Goal: Task Accomplishment & Management: Use online tool/utility

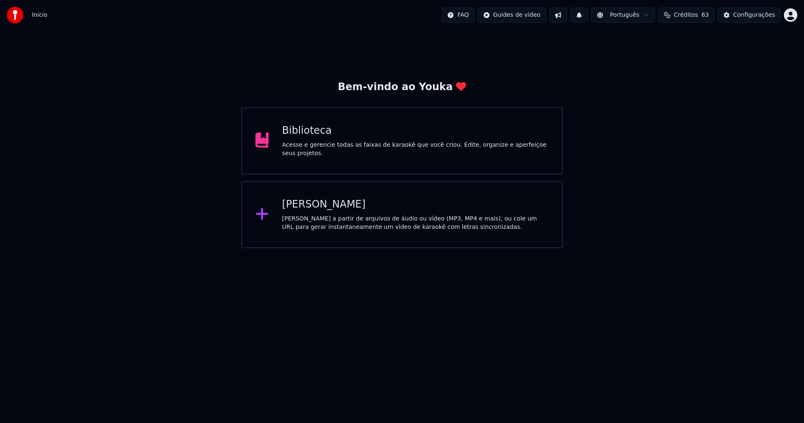
click at [329, 208] on div "[PERSON_NAME]" at bounding box center [415, 204] width 267 height 13
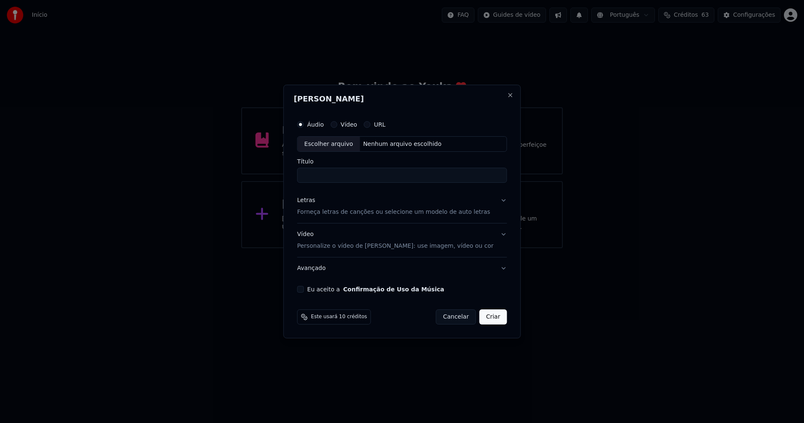
click at [343, 148] on div "Escolher arquivo" at bounding box center [329, 144] width 62 height 15
type input "**********"
click at [314, 199] on div "Letras" at bounding box center [306, 200] width 18 height 8
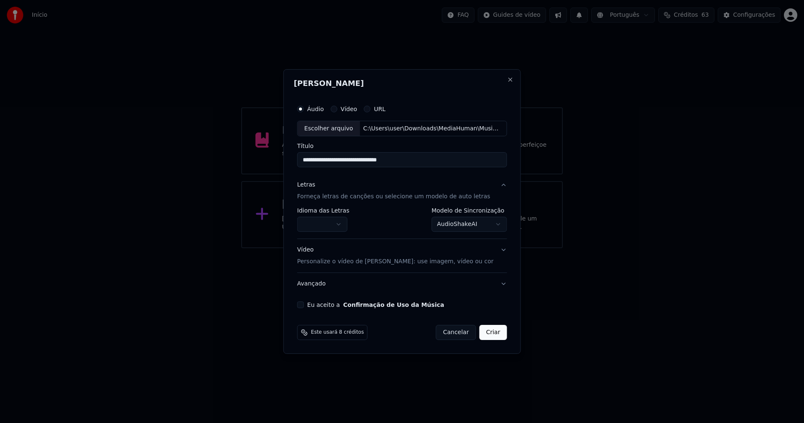
click at [326, 227] on body "**********" at bounding box center [402, 124] width 804 height 248
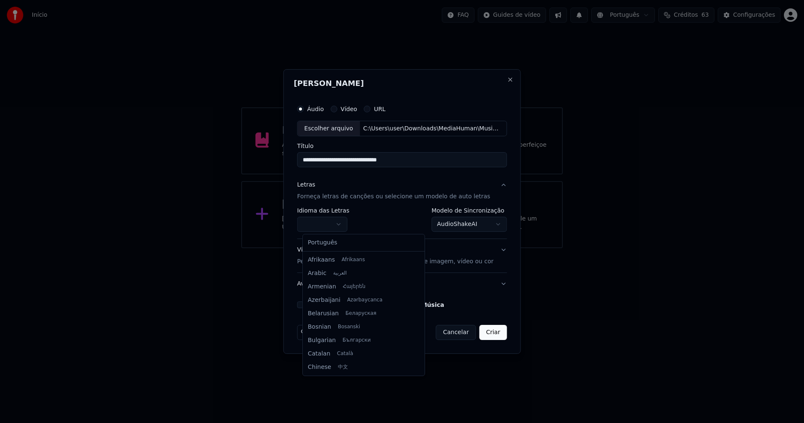
select select "**"
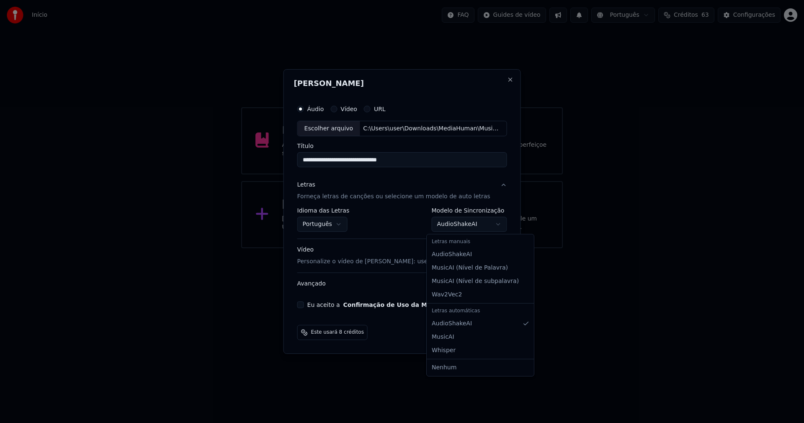
click at [456, 227] on body "**********" at bounding box center [402, 124] width 804 height 248
select select "**********"
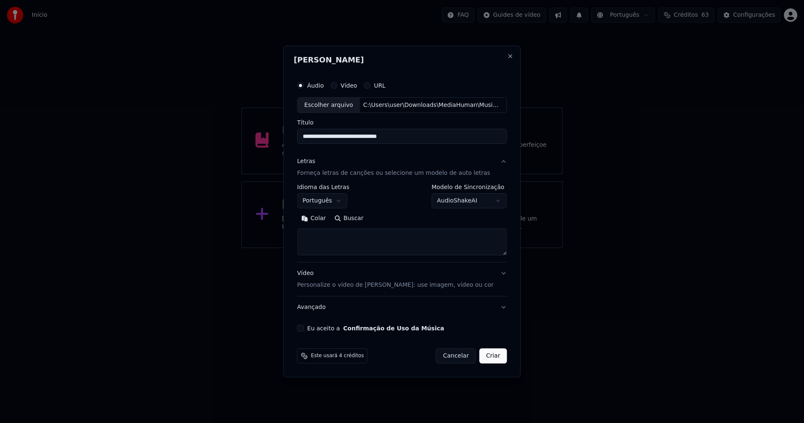
click at [323, 218] on button "Colar" at bounding box center [313, 218] width 33 height 13
click at [304, 328] on button "Eu aceito a Confirmação de Uso da Música" at bounding box center [300, 328] width 7 height 7
click at [488, 357] on button "Criar" at bounding box center [494, 355] width 28 height 15
type textarea "**********"
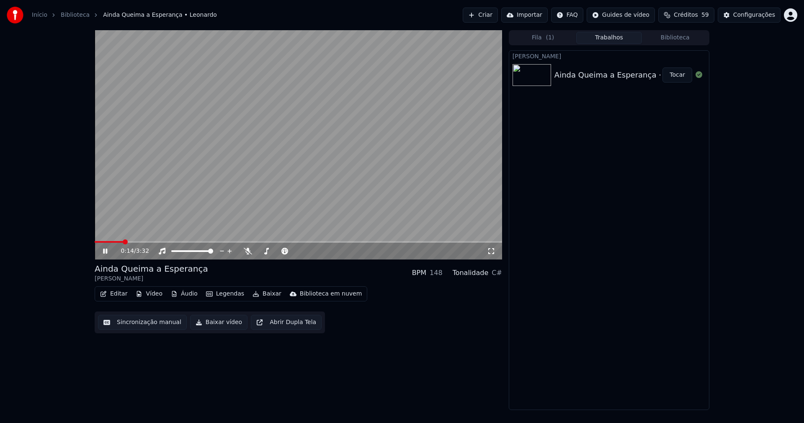
click at [187, 295] on button "Áudio" at bounding box center [185, 294] width 34 height 12
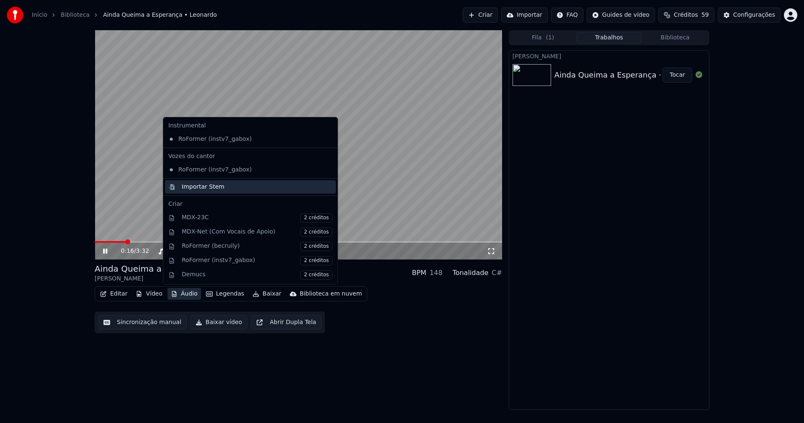
click at [189, 188] on div "Importar Stem" at bounding box center [203, 187] width 43 height 8
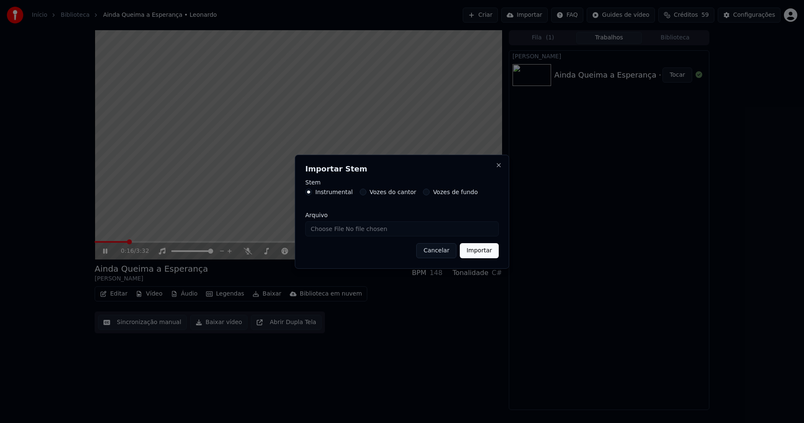
click at [339, 232] on input "Arquivo" at bounding box center [402, 228] width 194 height 15
type input "**********"
click at [475, 249] on button "Importar" at bounding box center [479, 250] width 39 height 15
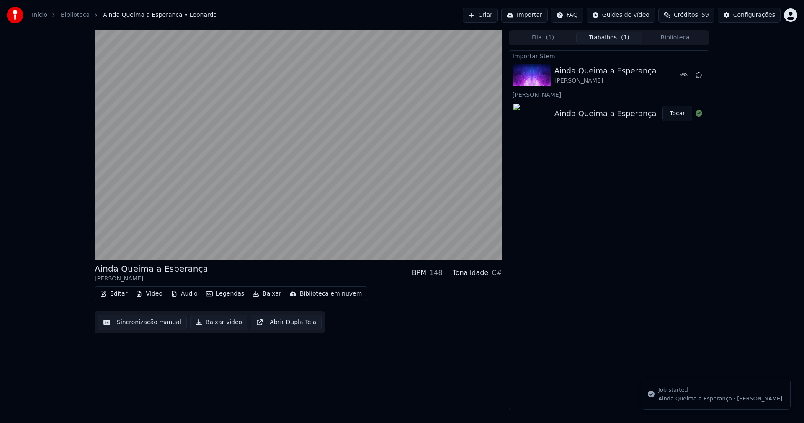
click at [151, 293] on button "Vídeo" at bounding box center [149, 294] width 34 height 12
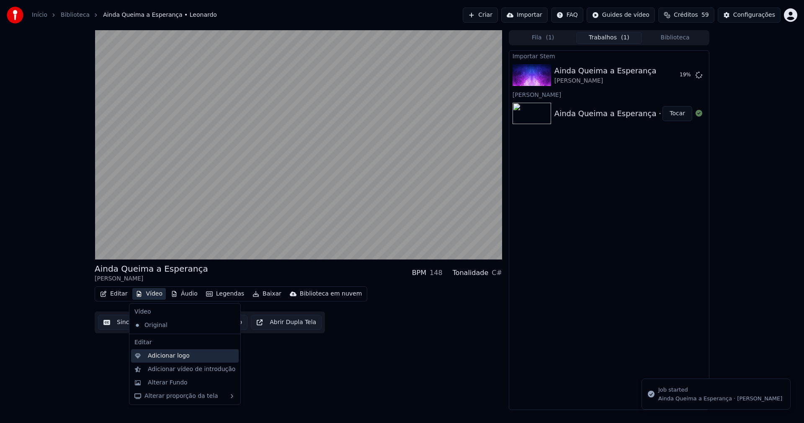
click at [184, 359] on div "Adicionar logo" at bounding box center [169, 355] width 42 height 8
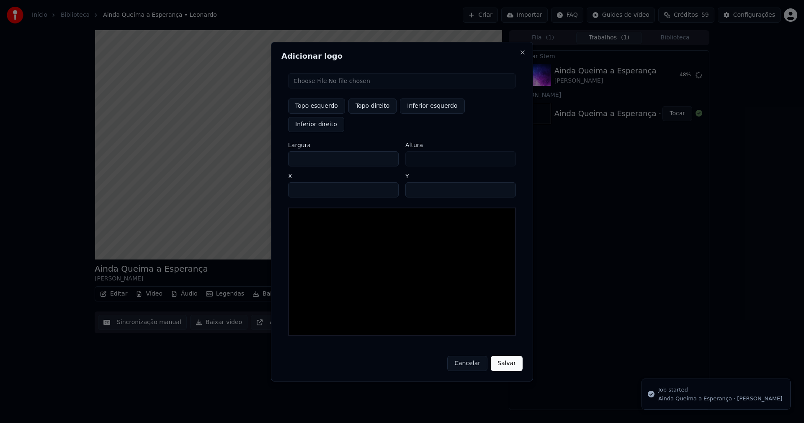
click at [320, 88] on input "file" at bounding box center [402, 80] width 228 height 15
type input "**********"
click at [363, 114] on button "Topo direito" at bounding box center [372, 105] width 48 height 15
type input "****"
drag, startPoint x: 302, startPoint y: 149, endPoint x: 250, endPoint y: 153, distance: 52.1
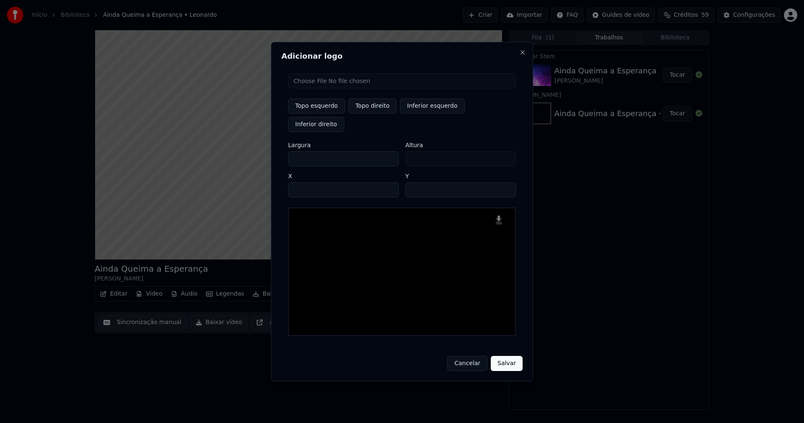
click at [254, 155] on body "Início Biblioteca Ainda Queima a Esperança • [PERSON_NAME] Importar FAQ Guides …" at bounding box center [402, 211] width 804 height 423
type input "**"
type input "***"
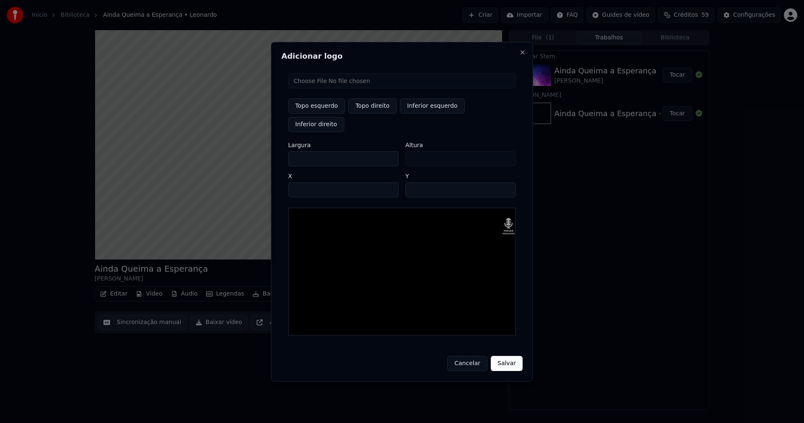
type input "***"
click at [305, 182] on input "****" at bounding box center [343, 189] width 111 height 15
type input "****"
click at [415, 182] on input "**" at bounding box center [460, 189] width 111 height 15
type input "**"
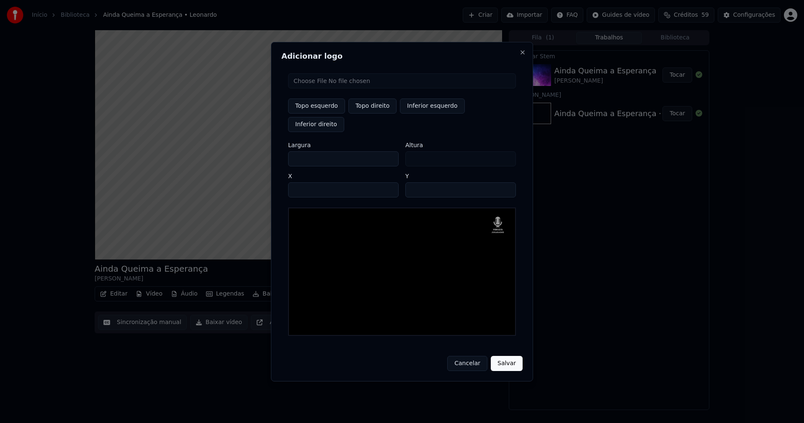
click at [506, 356] on button "Salvar" at bounding box center [507, 363] width 32 height 15
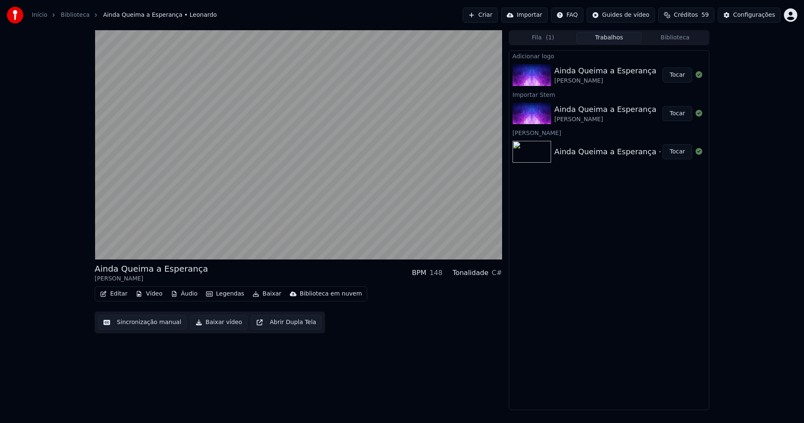
click at [679, 74] on button "Tocar" at bounding box center [678, 74] width 30 height 15
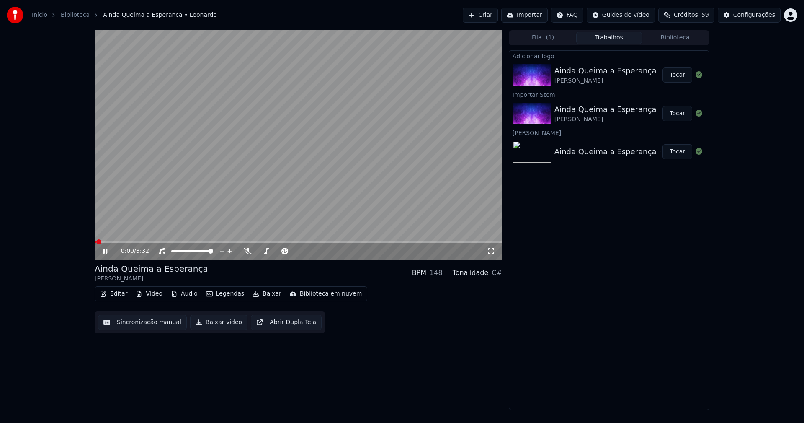
click at [120, 292] on button "Editar" at bounding box center [114, 294] width 34 height 12
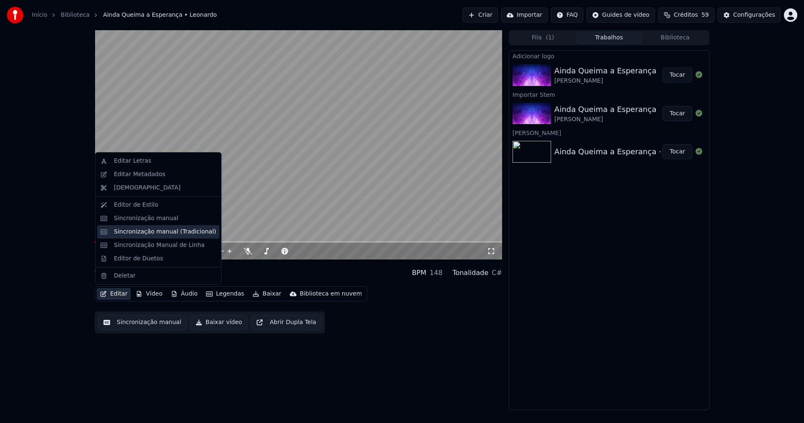
click at [150, 235] on div "Sincronização manual (Tradicional)" at bounding box center [165, 231] width 102 height 8
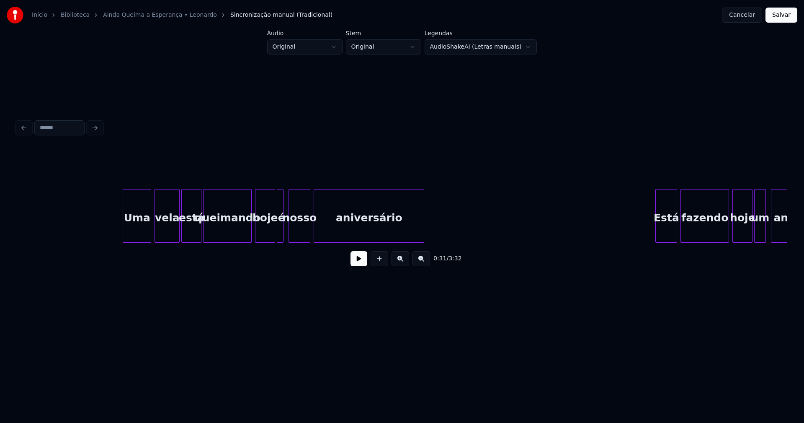
scroll to position [0, 2493]
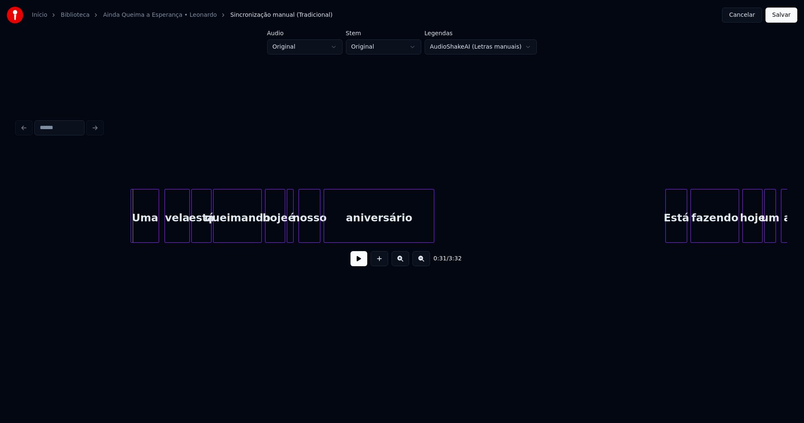
click at [146, 234] on div "Uma" at bounding box center [145, 217] width 28 height 57
click at [359, 265] on button at bounding box center [359, 258] width 17 height 15
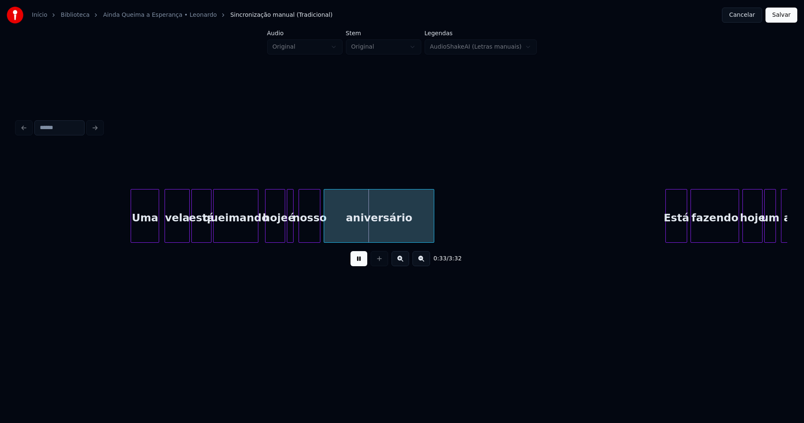
click at [256, 235] on div at bounding box center [257, 215] width 3 height 53
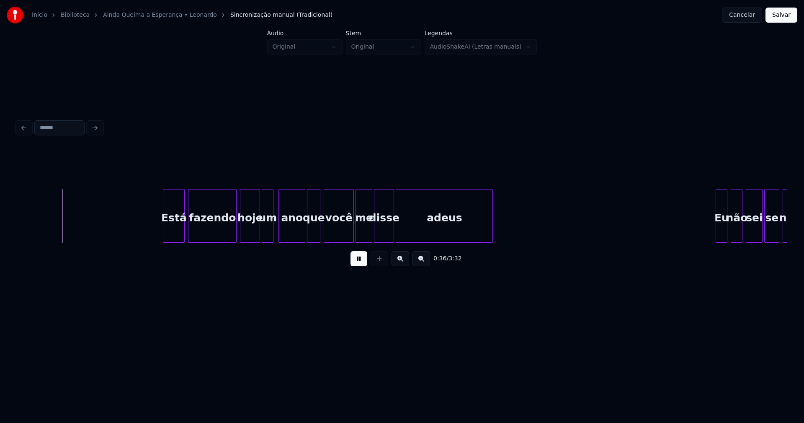
scroll to position [0, 3005]
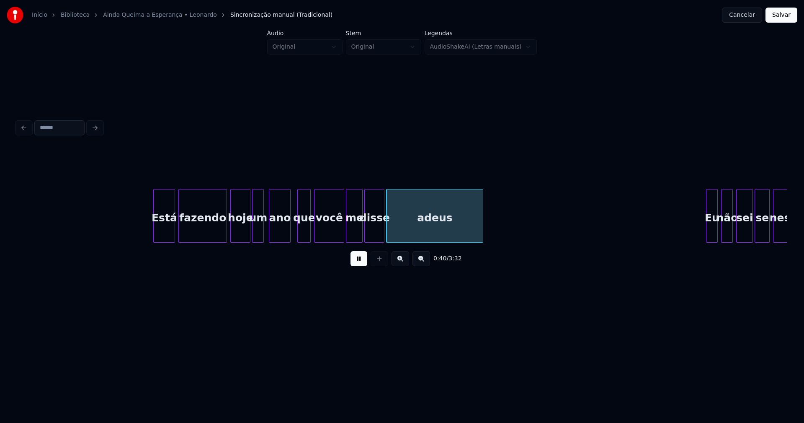
click at [288, 239] on div "ano" at bounding box center [280, 216] width 22 height 54
drag, startPoint x: 150, startPoint y: 230, endPoint x: 143, endPoint y: 235, distance: 8.7
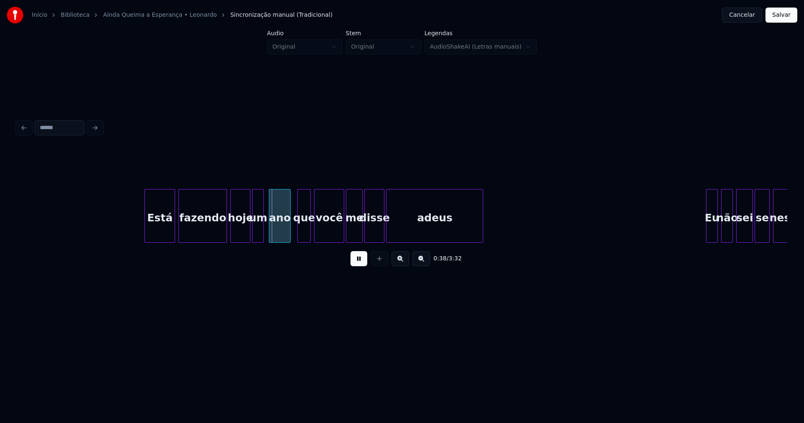
click at [146, 229] on div at bounding box center [146, 215] width 3 height 53
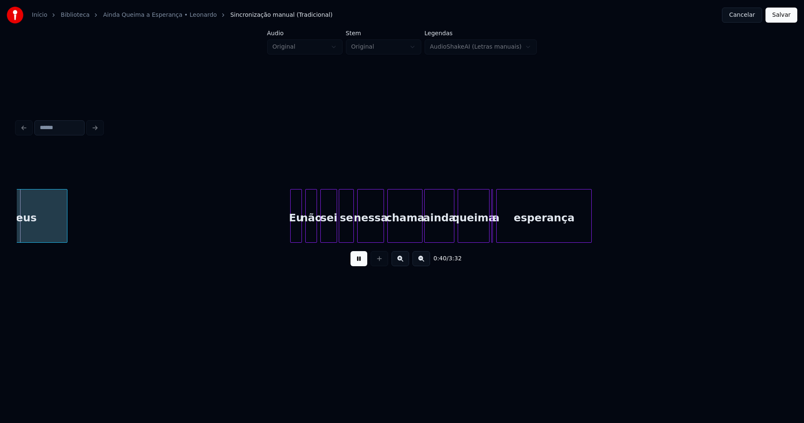
scroll to position [0, 3424]
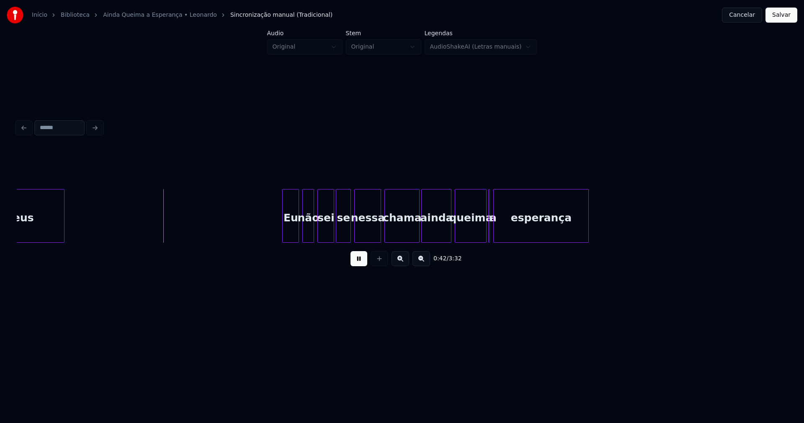
click at [283, 237] on div at bounding box center [284, 215] width 3 height 53
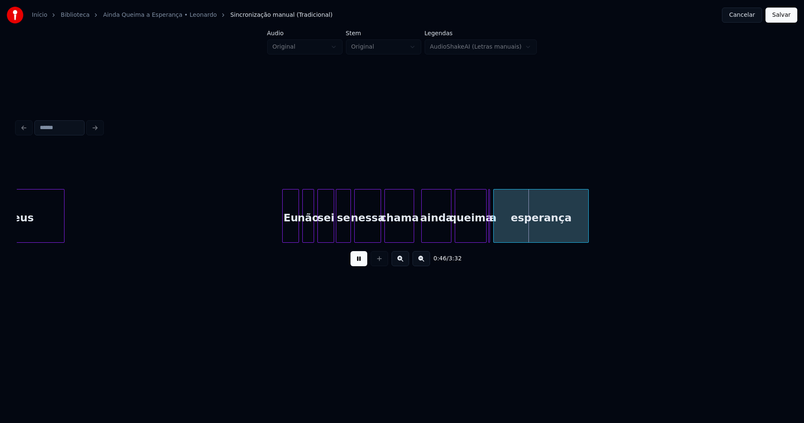
click at [413, 238] on div at bounding box center [412, 215] width 3 height 53
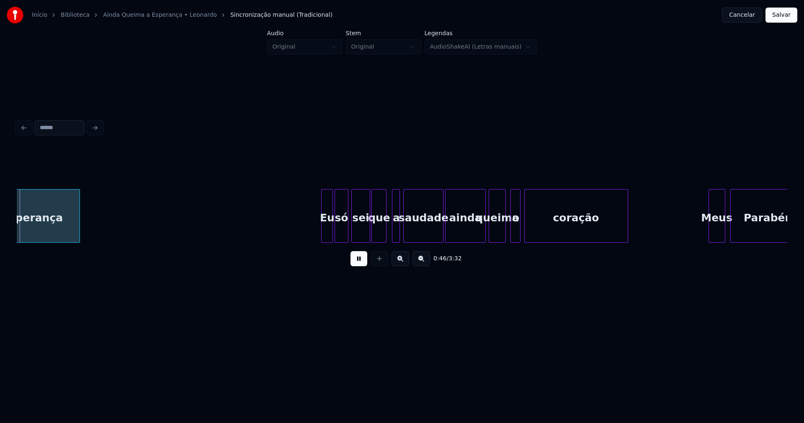
scroll to position [0, 3937]
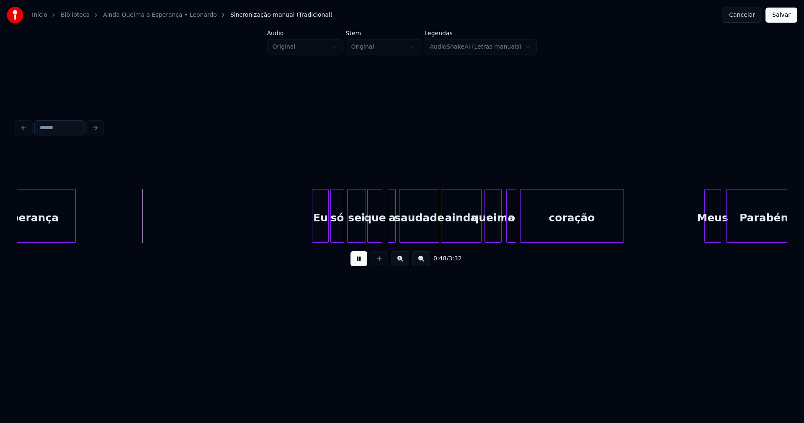
click at [312, 234] on div at bounding box center [313, 215] width 3 height 53
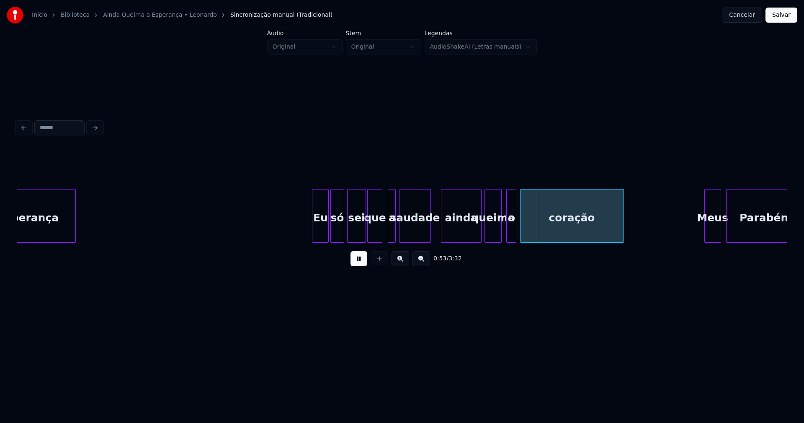
click at [429, 238] on div at bounding box center [429, 215] width 3 height 53
click at [437, 232] on div at bounding box center [438, 215] width 3 height 53
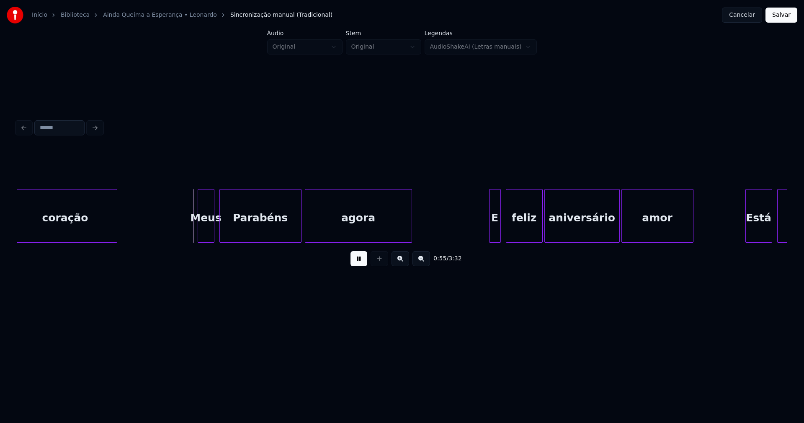
scroll to position [0, 4453]
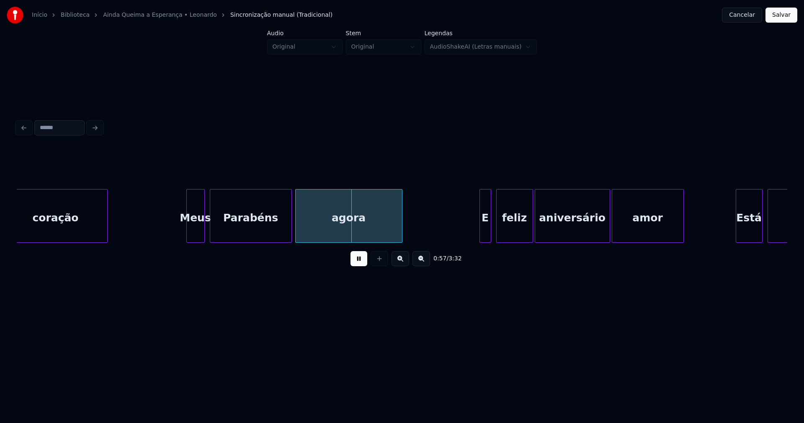
click at [189, 232] on div at bounding box center [188, 215] width 3 height 53
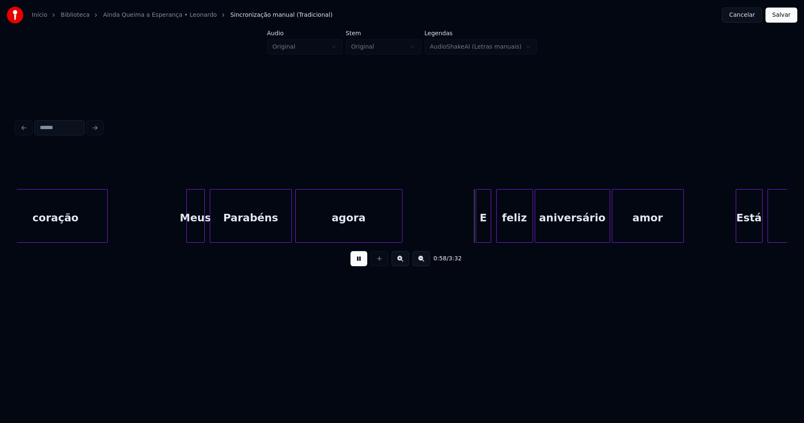
click at [477, 232] on div at bounding box center [477, 215] width 3 height 53
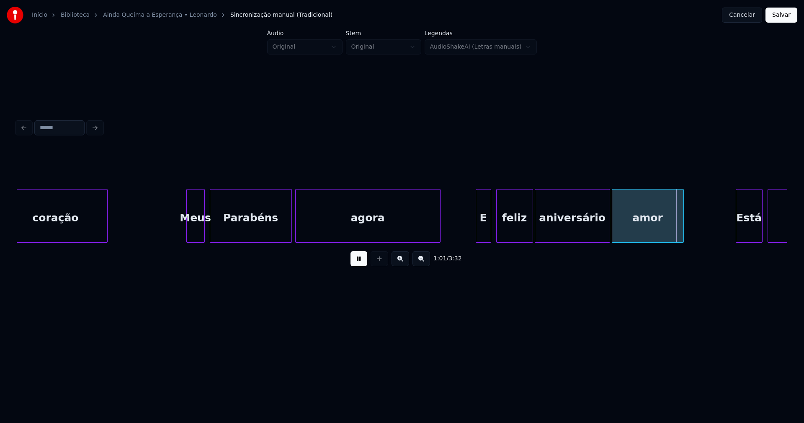
click at [439, 216] on div at bounding box center [439, 215] width 3 height 53
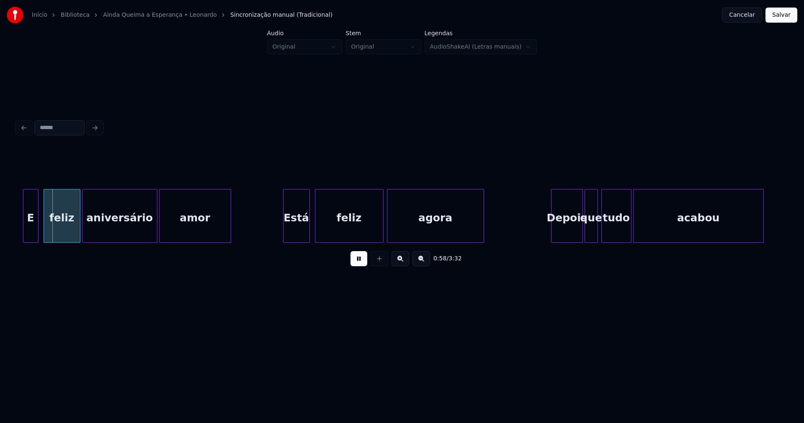
scroll to position [0, 4926]
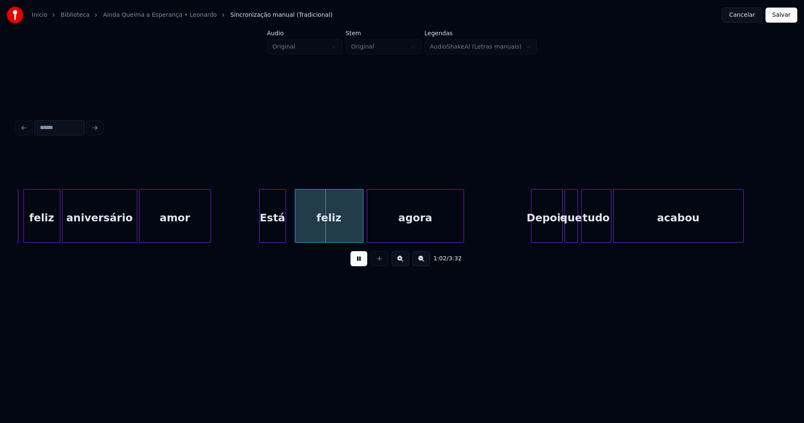
click at [275, 228] on div "Está" at bounding box center [273, 217] width 26 height 57
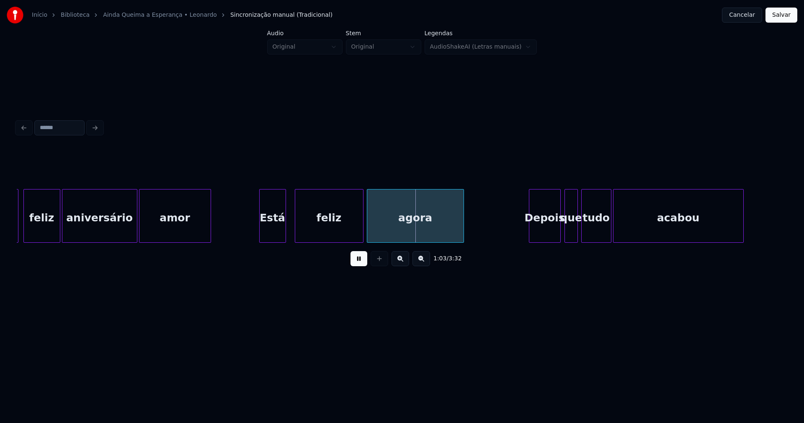
click at [551, 231] on div "Depois" at bounding box center [544, 217] width 31 height 57
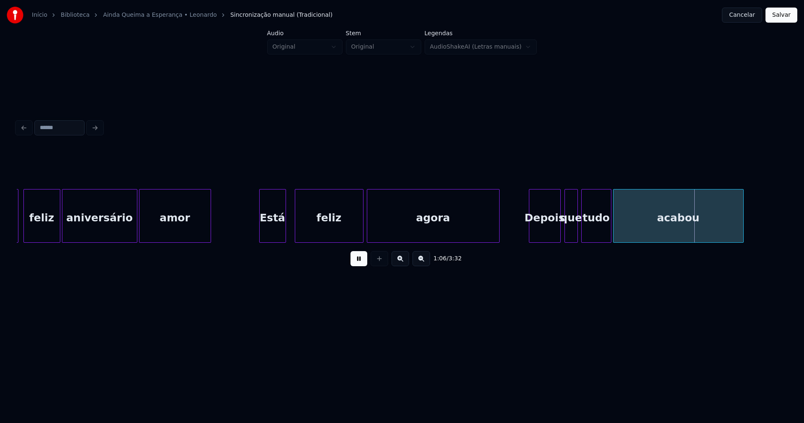
click at [498, 220] on div at bounding box center [498, 215] width 3 height 53
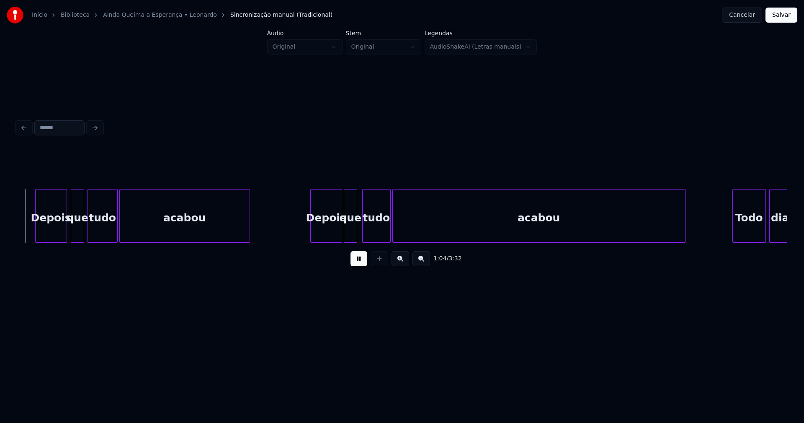
scroll to position [0, 5439]
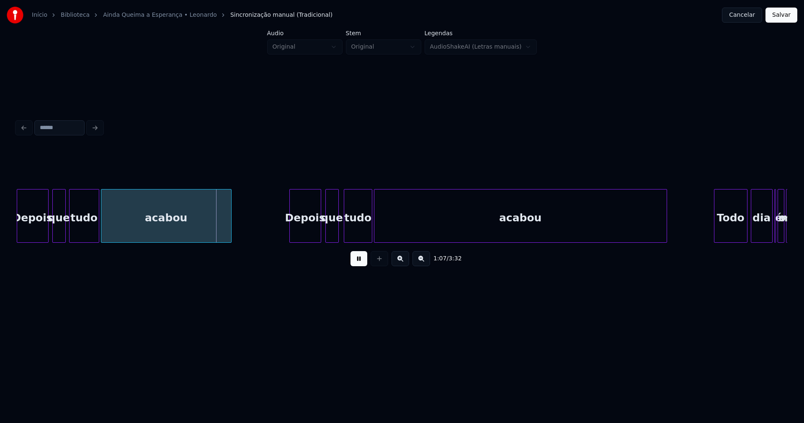
click at [305, 228] on div "Depois" at bounding box center [305, 217] width 31 height 57
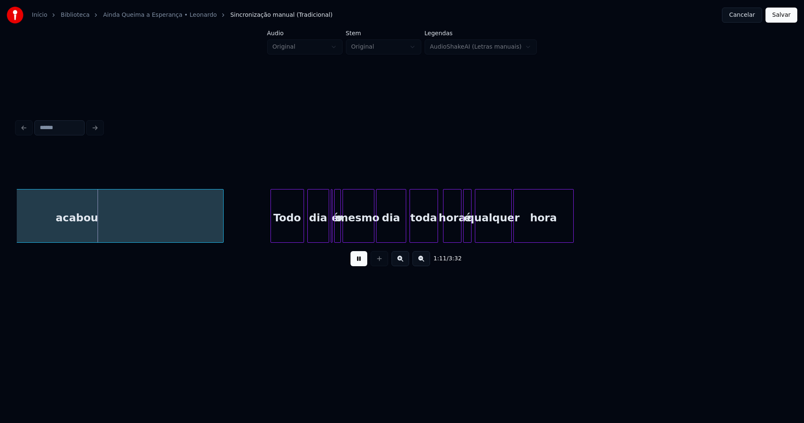
scroll to position [0, 5892]
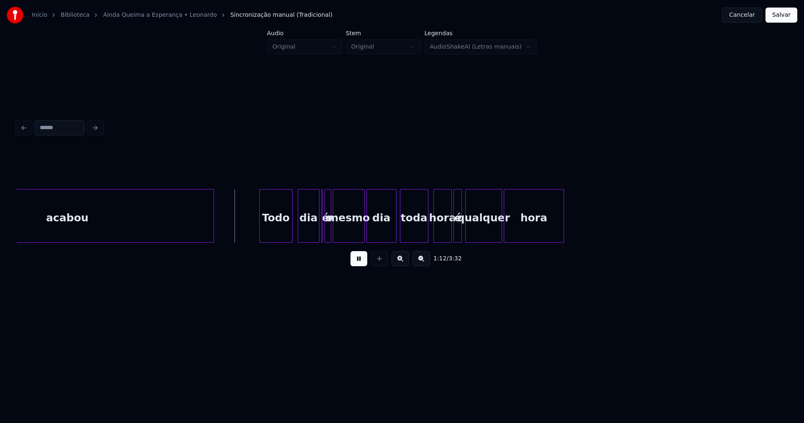
click at [282, 232] on div "Todo" at bounding box center [276, 217] width 33 height 57
click at [311, 235] on div "dia" at bounding box center [307, 217] width 21 height 57
click at [361, 262] on button at bounding box center [359, 258] width 17 height 15
click at [324, 236] on div at bounding box center [324, 215] width 3 height 53
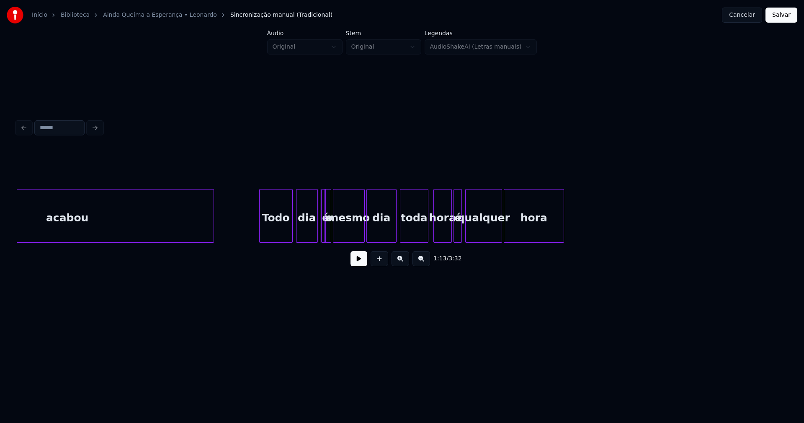
click at [321, 189] on div "é" at bounding box center [323, 216] width 5 height 54
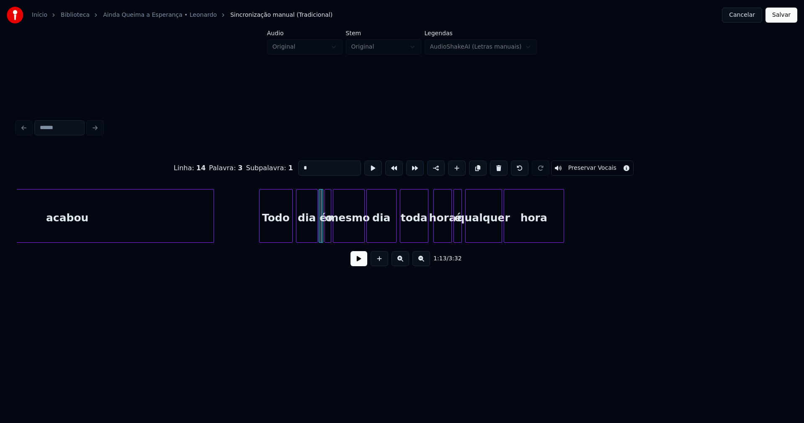
click at [319, 193] on div "é" at bounding box center [321, 216] width 5 height 54
click at [360, 266] on button at bounding box center [359, 258] width 17 height 15
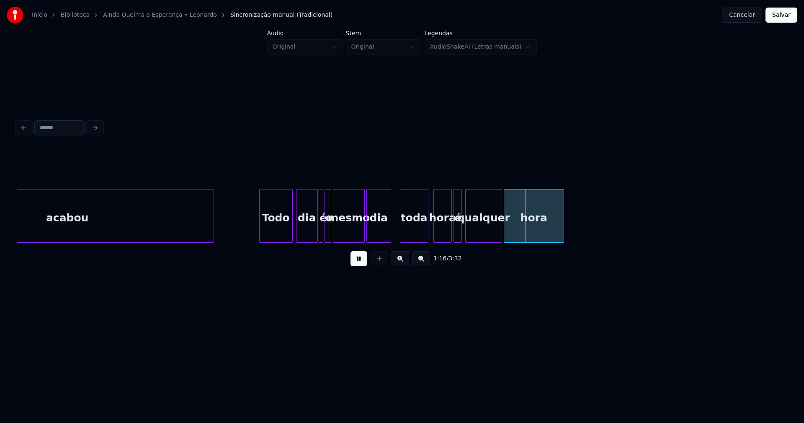
click at [389, 231] on div at bounding box center [389, 215] width 3 height 53
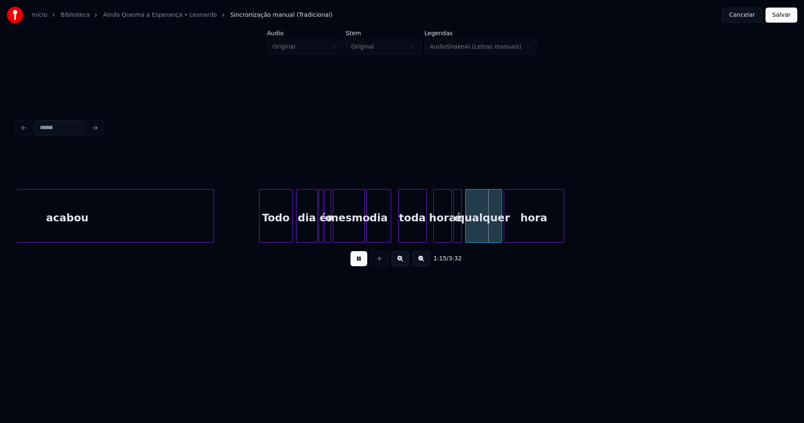
click at [412, 236] on div "toda" at bounding box center [413, 217] width 28 height 57
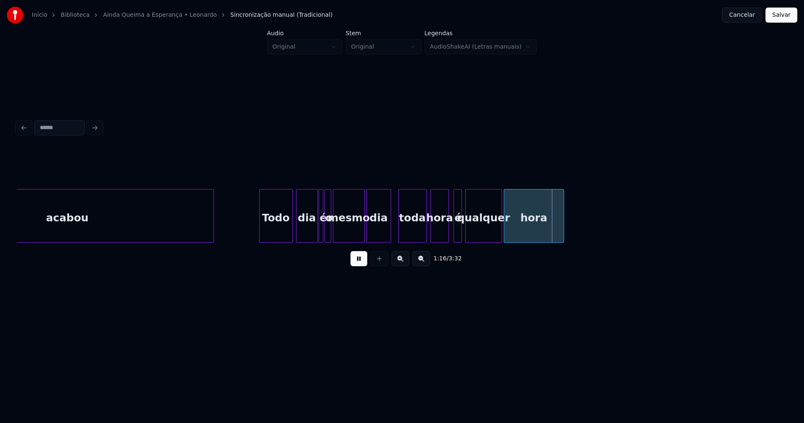
click at [440, 234] on div "hora" at bounding box center [440, 217] width 18 height 57
click at [455, 231] on div "é" at bounding box center [456, 217] width 8 height 57
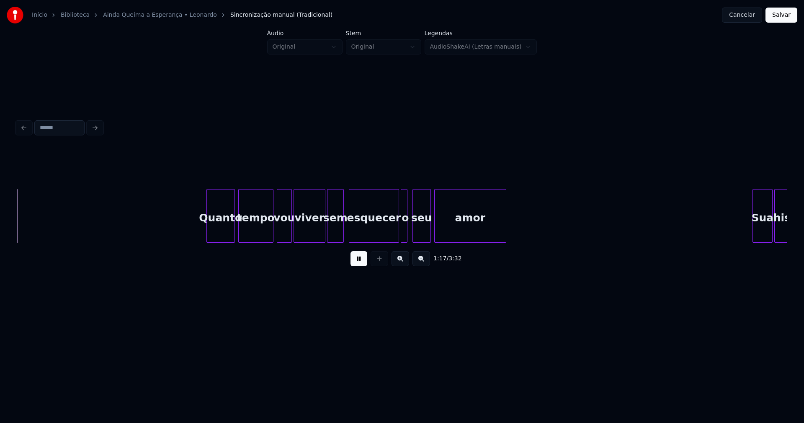
scroll to position [0, 6489]
click at [221, 235] on div "Quanto" at bounding box center [219, 217] width 28 height 57
click at [317, 237] on div at bounding box center [316, 215] width 3 height 53
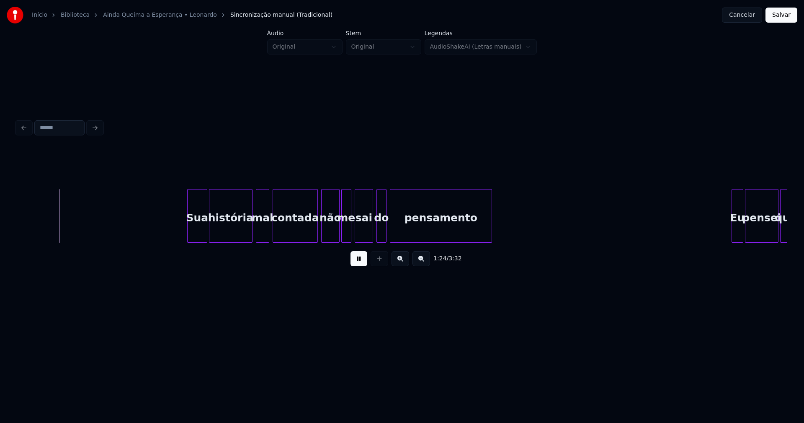
scroll to position [0, 7074]
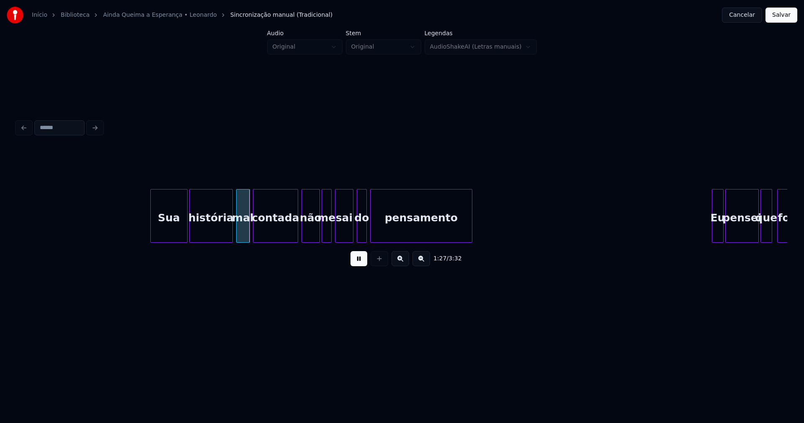
click at [151, 237] on div at bounding box center [152, 215] width 3 height 53
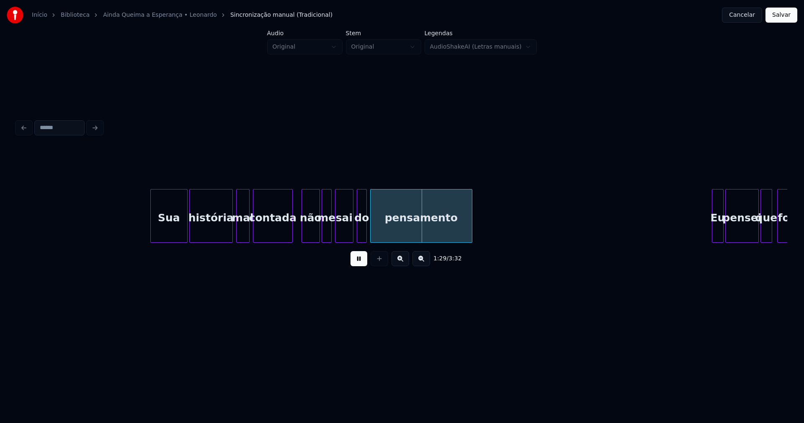
click at [290, 233] on div at bounding box center [291, 215] width 3 height 53
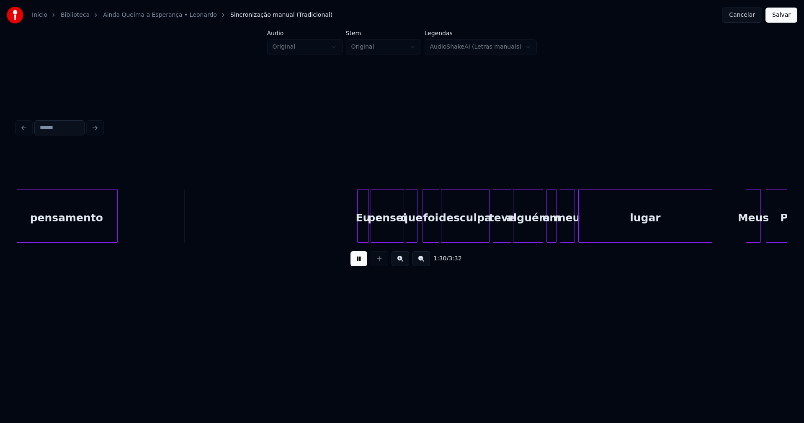
scroll to position [0, 7537]
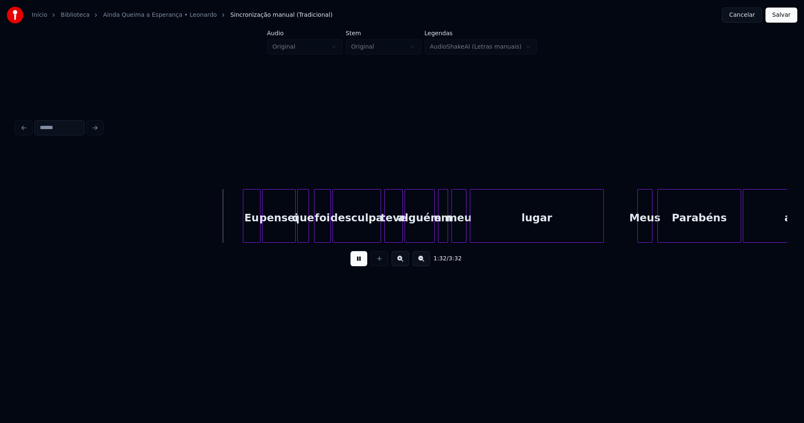
click at [245, 232] on div at bounding box center [244, 215] width 3 height 53
click at [370, 240] on div "Eu pensei que foi desculpa teve alguém em meu lugar Meus Parabéns agora" at bounding box center [402, 216] width 771 height 54
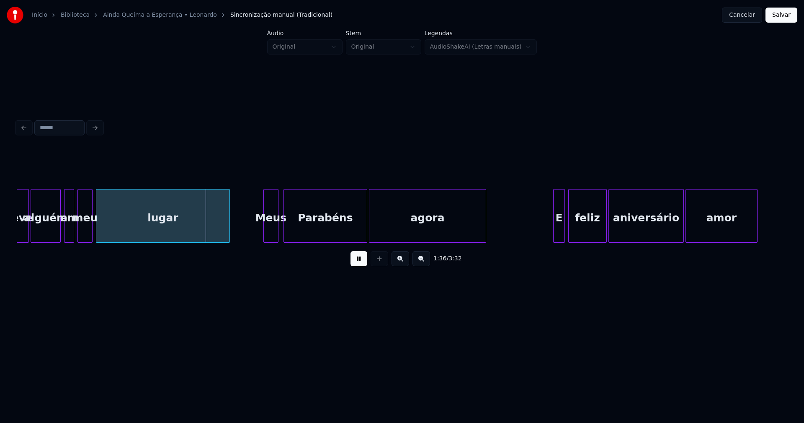
scroll to position [0, 7922]
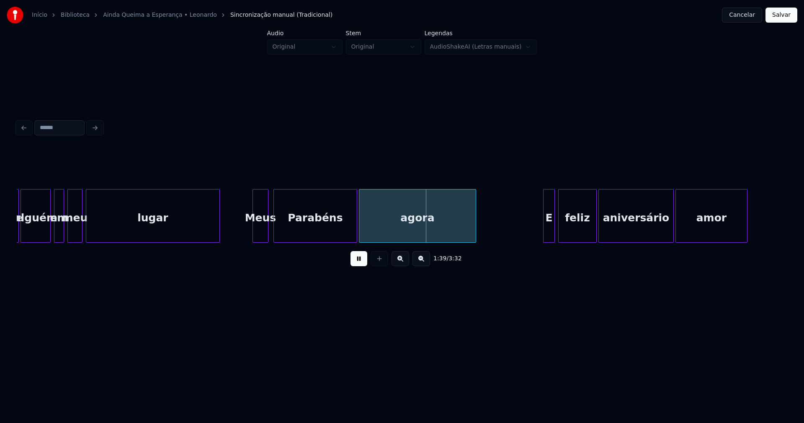
click at [253, 235] on div at bounding box center [254, 215] width 3 height 53
click at [487, 220] on div at bounding box center [488, 215] width 3 height 53
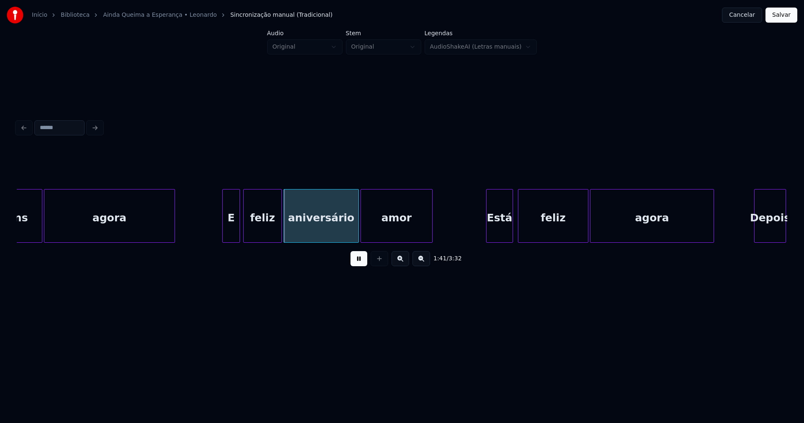
click at [225, 235] on div at bounding box center [224, 215] width 3 height 53
click at [501, 233] on div "Está" at bounding box center [497, 217] width 26 height 57
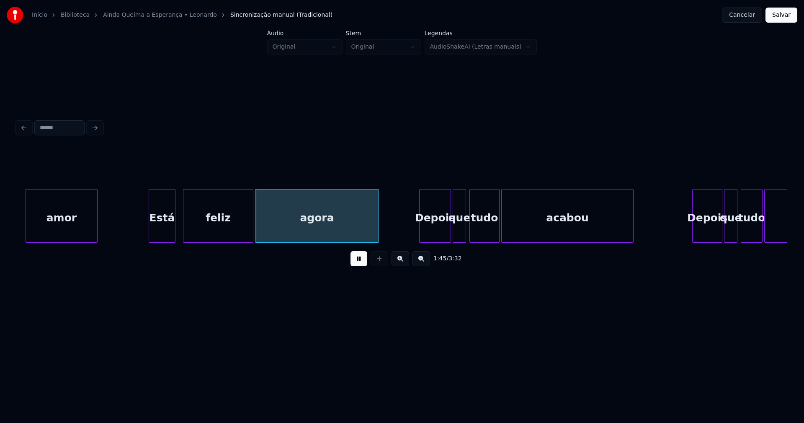
scroll to position [0, 8710]
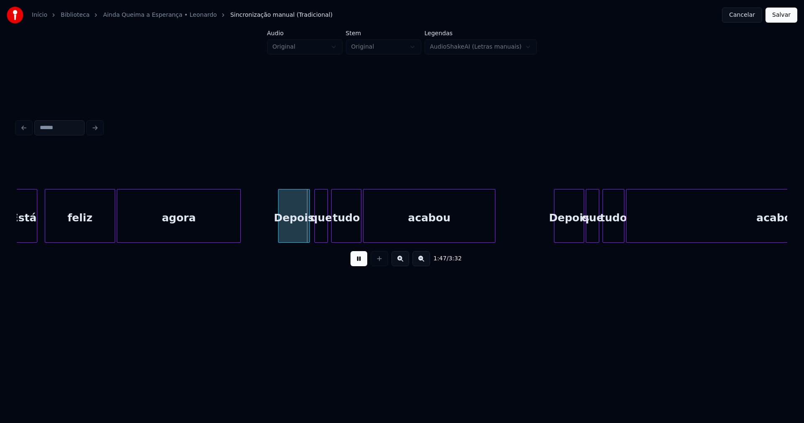
click at [293, 236] on div "Depois" at bounding box center [294, 217] width 31 height 57
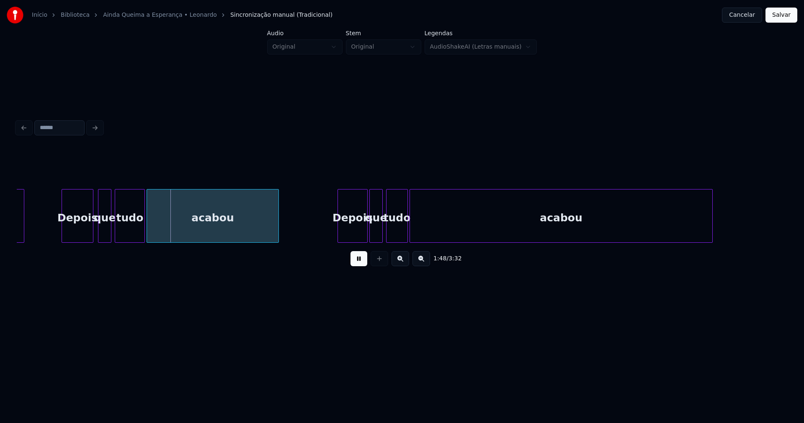
scroll to position [0, 8936]
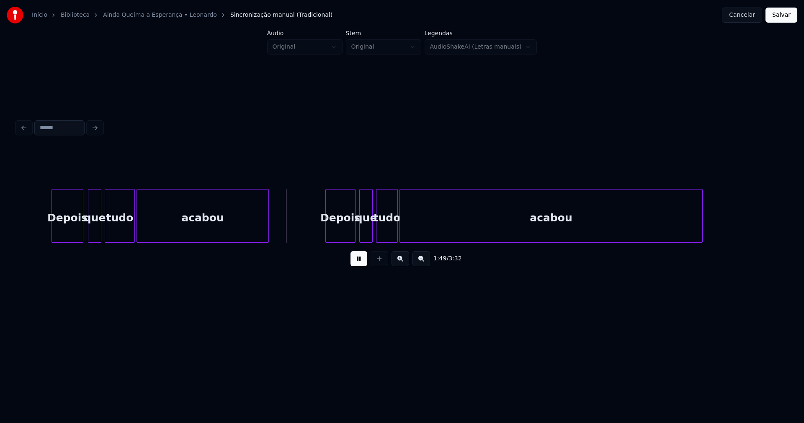
click at [347, 230] on div "Depois" at bounding box center [340, 217] width 29 height 57
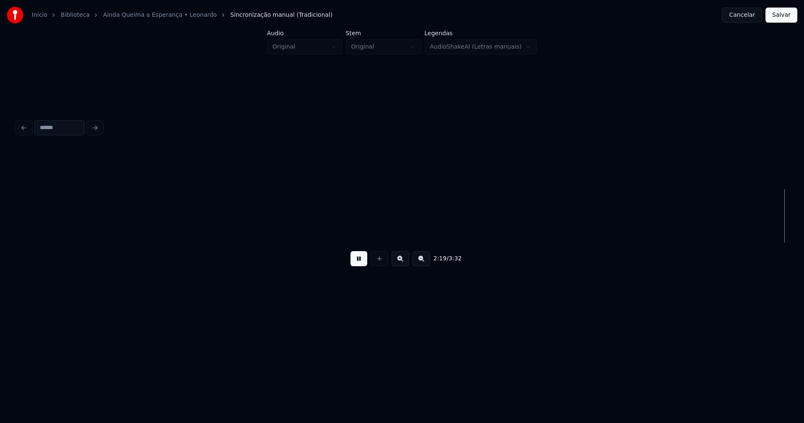
scroll to position [0, 11702]
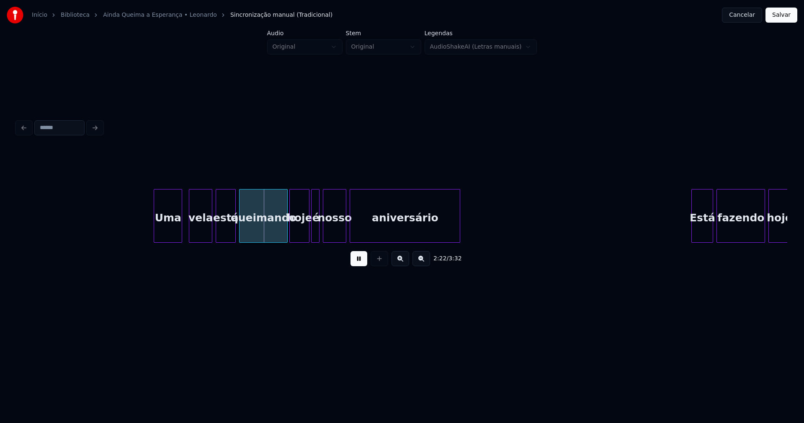
click at [171, 229] on div "Uma" at bounding box center [168, 217] width 28 height 57
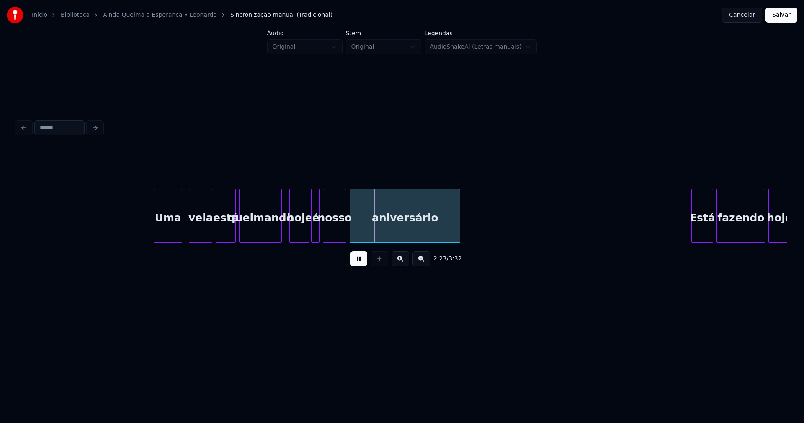
click at [280, 241] on div "[PERSON_NAME] está queimando hoje é nosso aniversário Está fazendo hoje" at bounding box center [402, 216] width 771 height 54
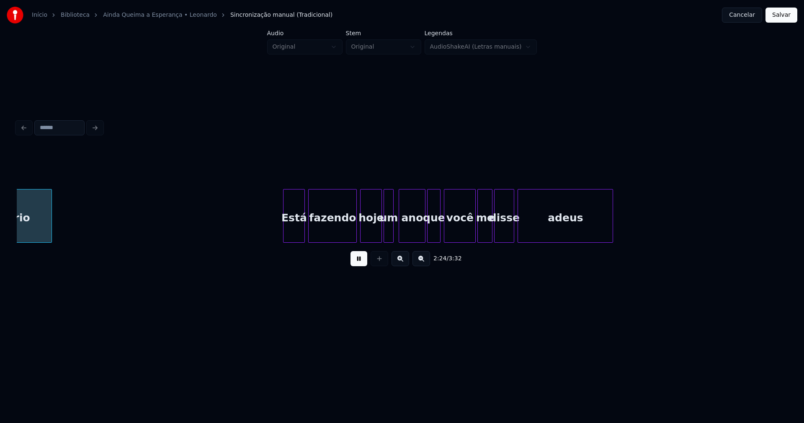
scroll to position [0, 12113]
click at [271, 233] on div at bounding box center [272, 215] width 3 height 53
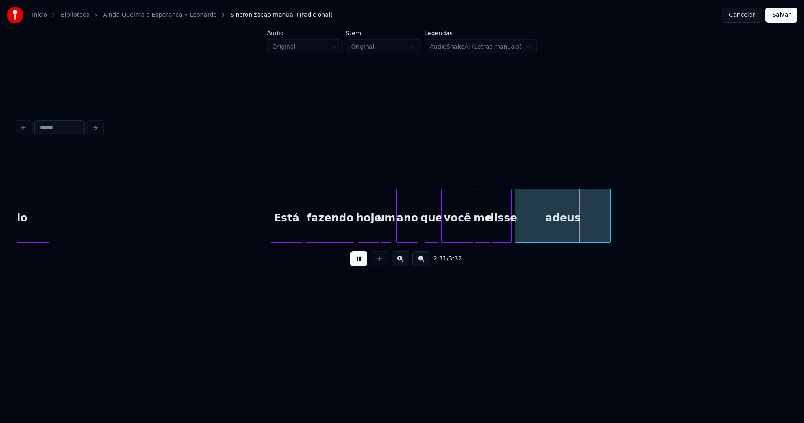
click at [416, 236] on div at bounding box center [417, 215] width 3 height 53
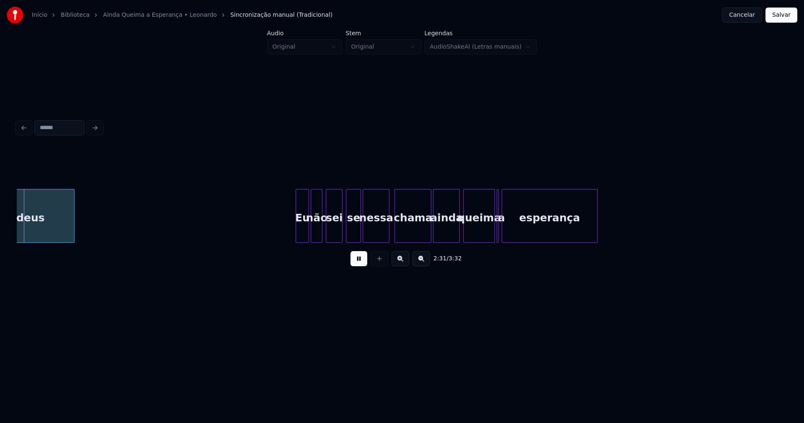
scroll to position [0, 12656]
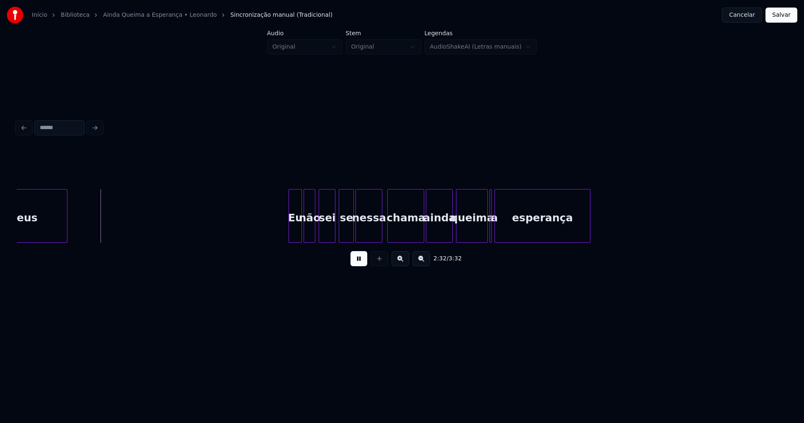
click at [289, 231] on div "Eu" at bounding box center [295, 216] width 13 height 54
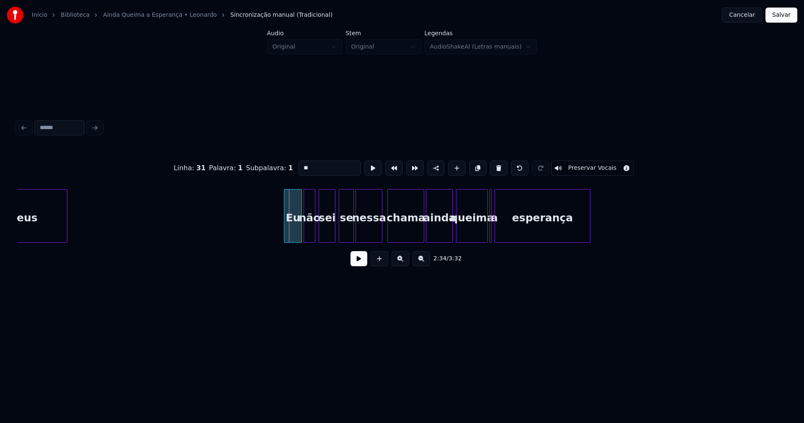
click at [285, 235] on div at bounding box center [285, 215] width 3 height 53
click at [359, 266] on button at bounding box center [359, 258] width 17 height 15
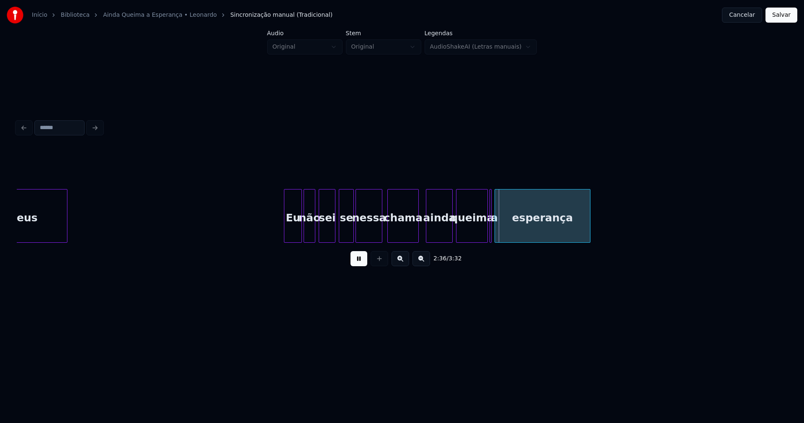
click at [416, 235] on div at bounding box center [417, 215] width 3 height 53
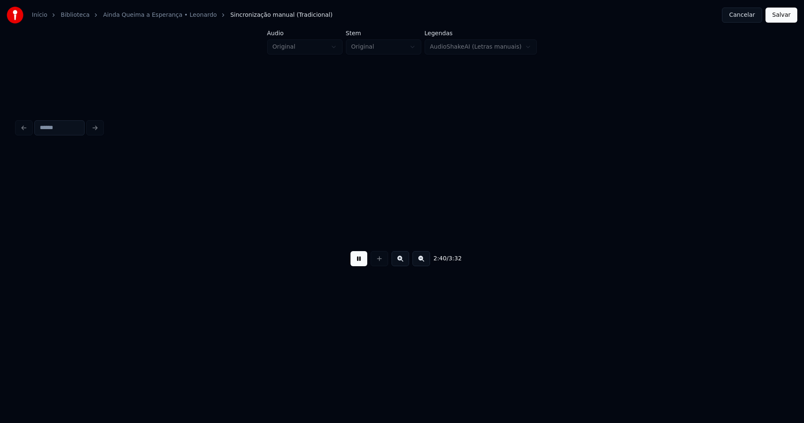
scroll to position [0, 13427]
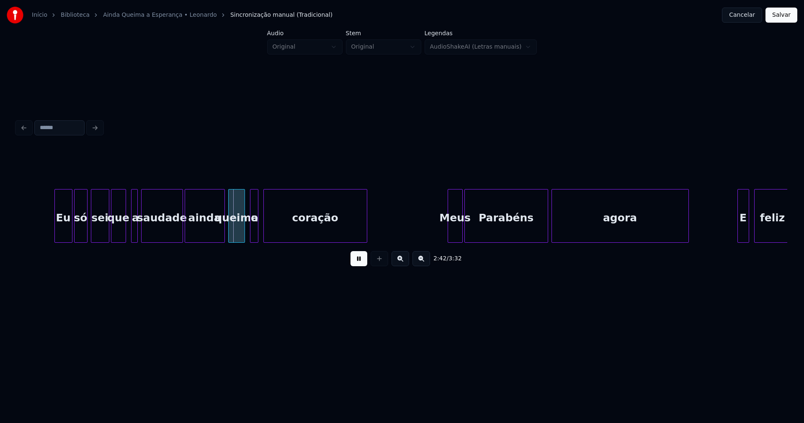
click at [57, 234] on div at bounding box center [56, 215] width 3 height 53
click at [170, 239] on div "saudade" at bounding box center [157, 216] width 32 height 54
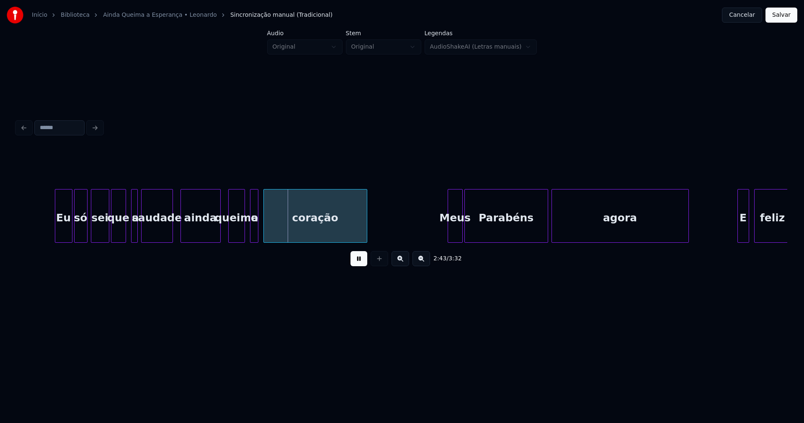
click at [189, 232] on div "ainda" at bounding box center [200, 217] width 39 height 57
click at [232, 235] on div "queima" at bounding box center [235, 217] width 16 height 57
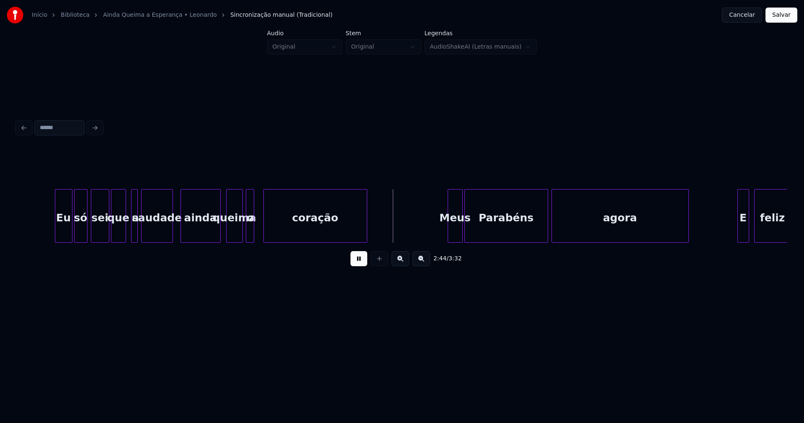
click at [250, 234] on div "o" at bounding box center [250, 217] width 8 height 57
click at [290, 227] on div "coração" at bounding box center [313, 217] width 103 height 57
click at [445, 237] on div at bounding box center [445, 215] width 3 height 53
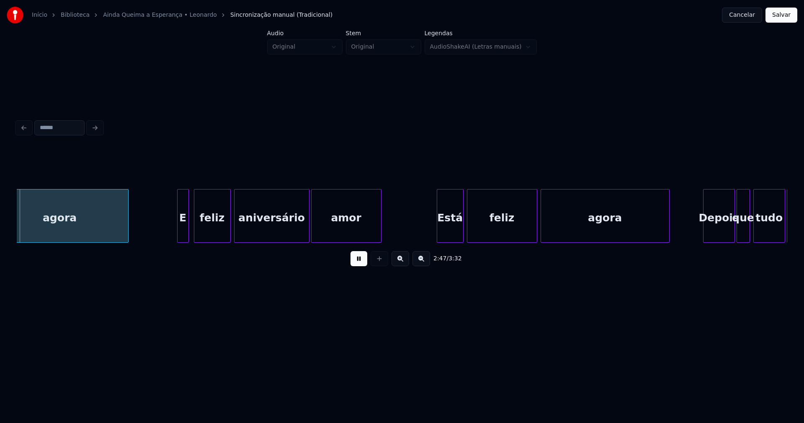
scroll to position [0, 13989]
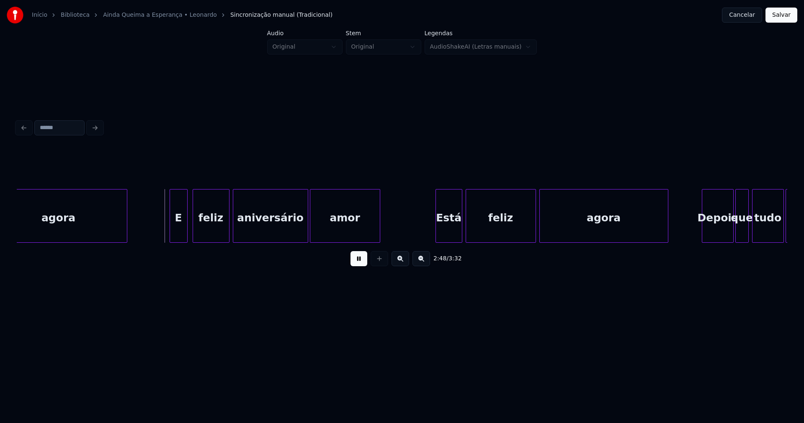
click at [172, 232] on div at bounding box center [171, 215] width 3 height 53
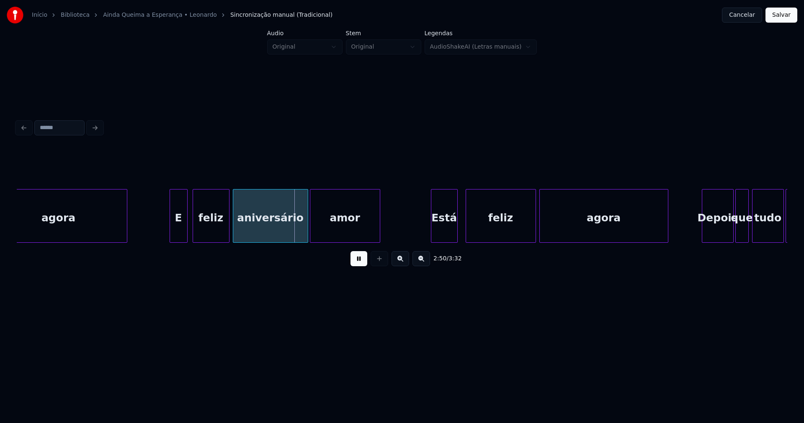
click at [447, 230] on div "Está" at bounding box center [444, 217] width 26 height 57
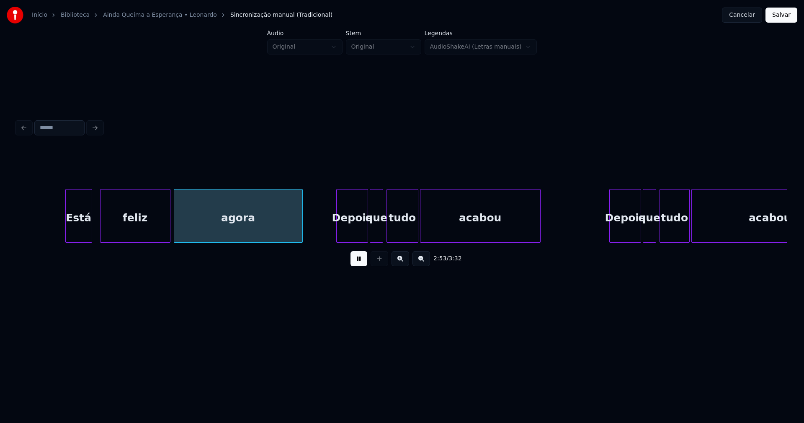
scroll to position [0, 14355]
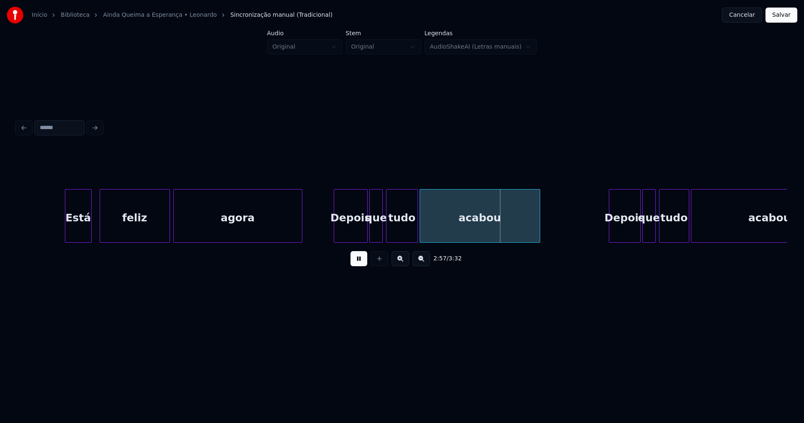
click at [336, 233] on div at bounding box center [335, 215] width 3 height 53
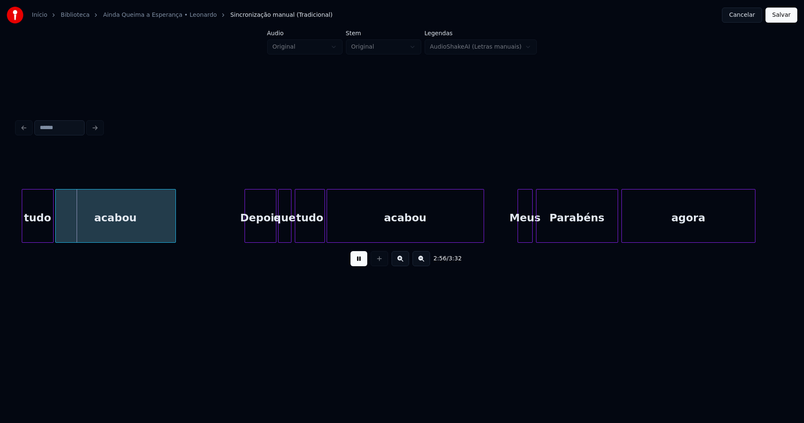
scroll to position [0, 14759]
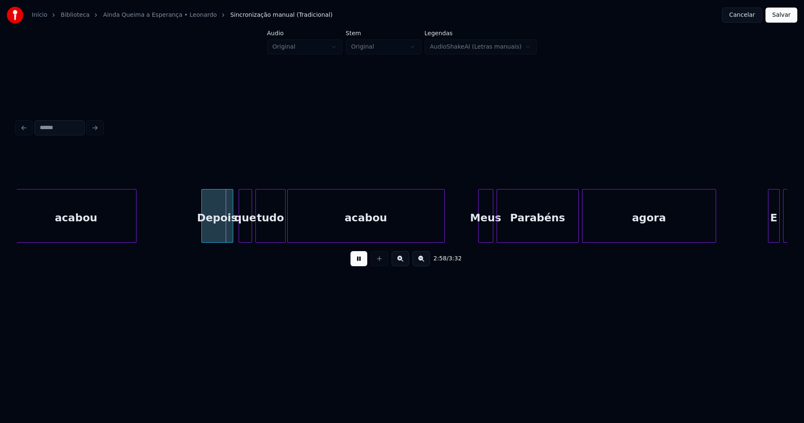
click at [216, 233] on div "Depois" at bounding box center [217, 217] width 31 height 57
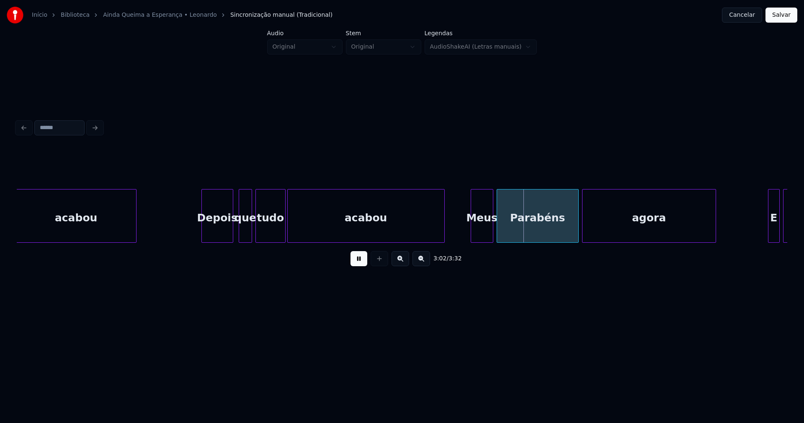
click at [472, 232] on div at bounding box center [472, 215] width 3 height 53
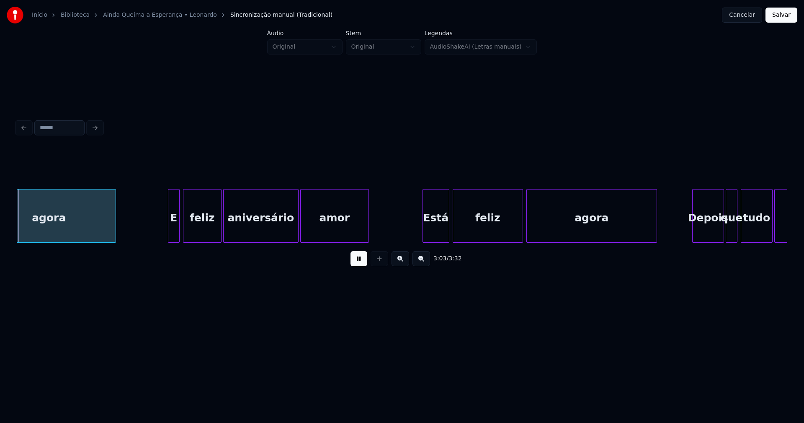
scroll to position [0, 15363]
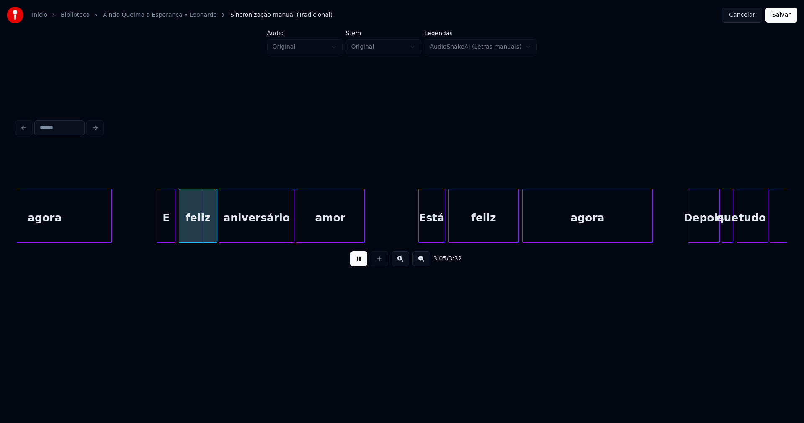
click at [159, 231] on div at bounding box center [158, 215] width 3 height 53
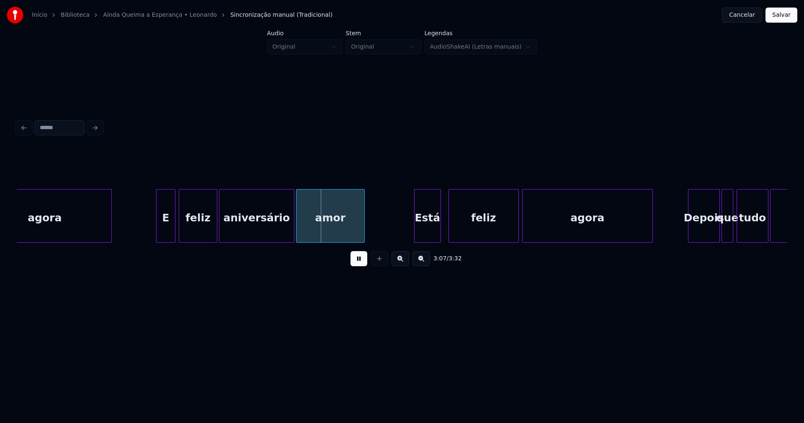
click at [429, 235] on div "Está" at bounding box center [428, 217] width 26 height 57
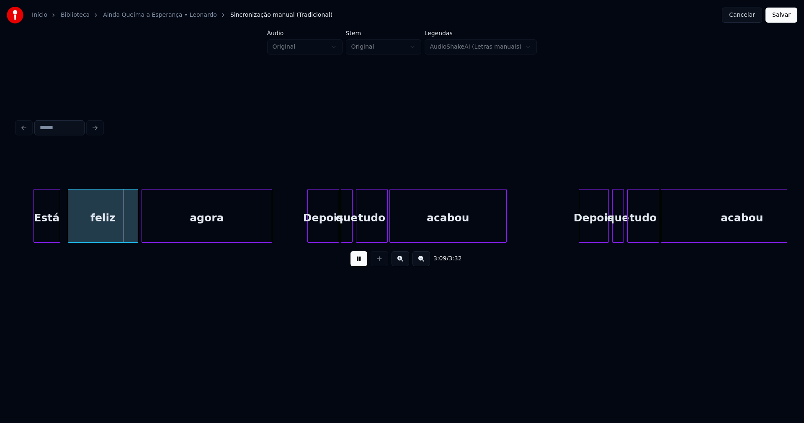
scroll to position [0, 15754]
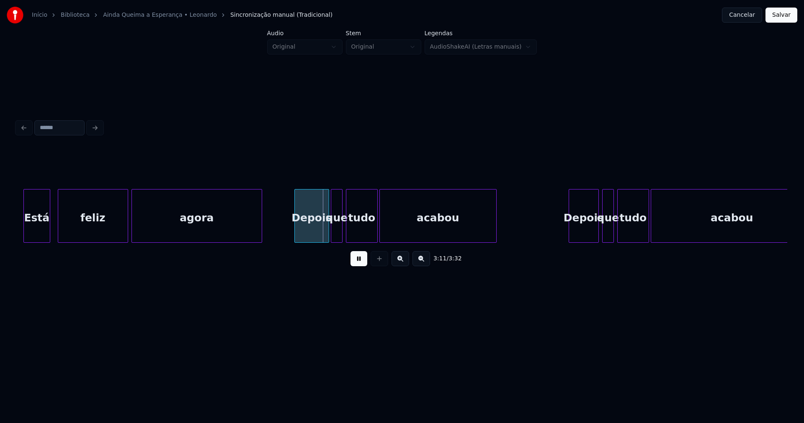
click at [297, 231] on div at bounding box center [296, 215] width 3 height 53
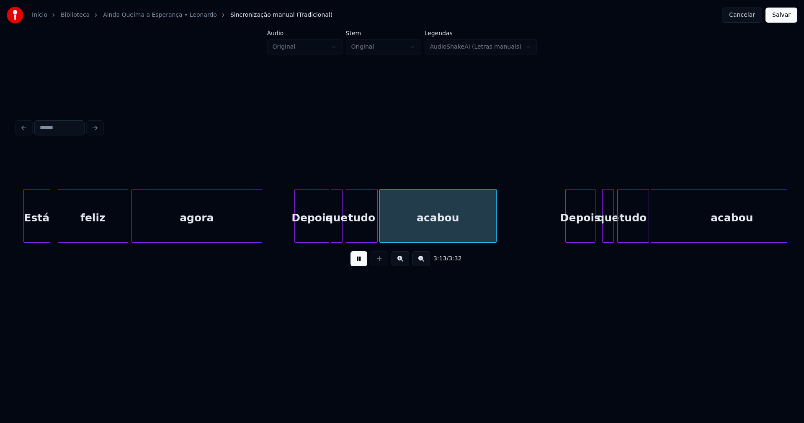
click at [581, 235] on div "Depois" at bounding box center [580, 217] width 29 height 57
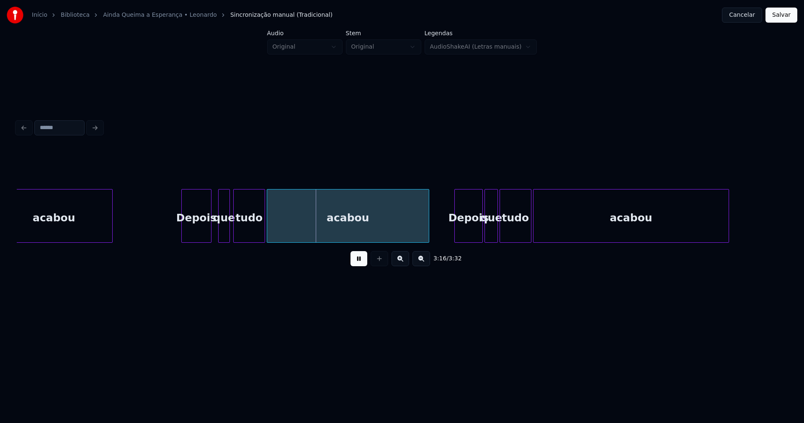
scroll to position [0, 16148]
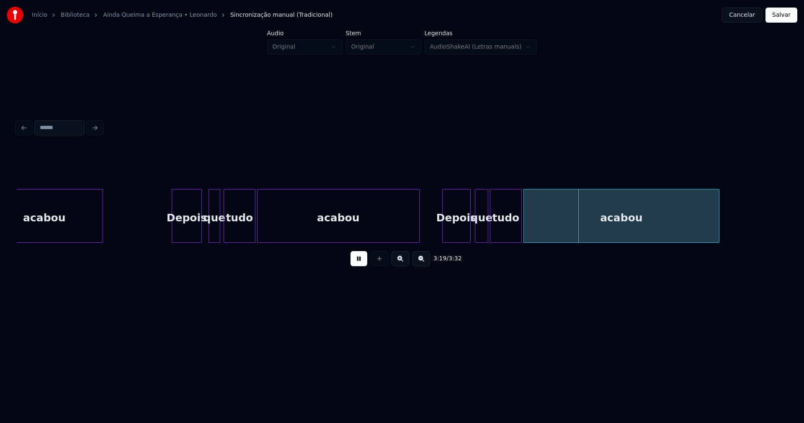
click at [462, 236] on div "Depois" at bounding box center [457, 217] width 28 height 57
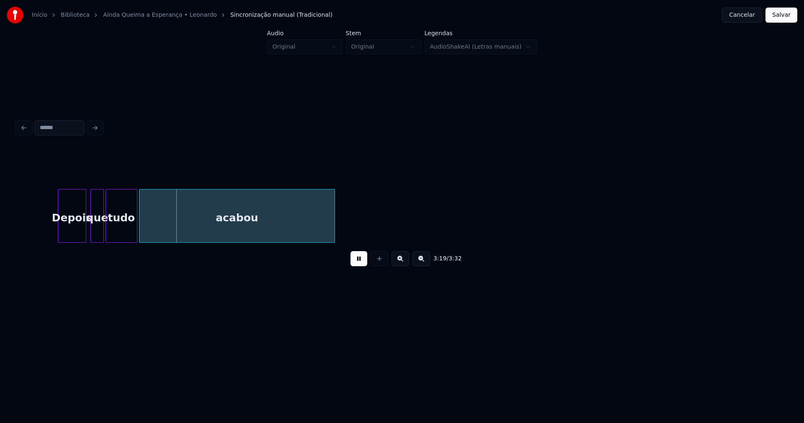
scroll to position [0, 16572]
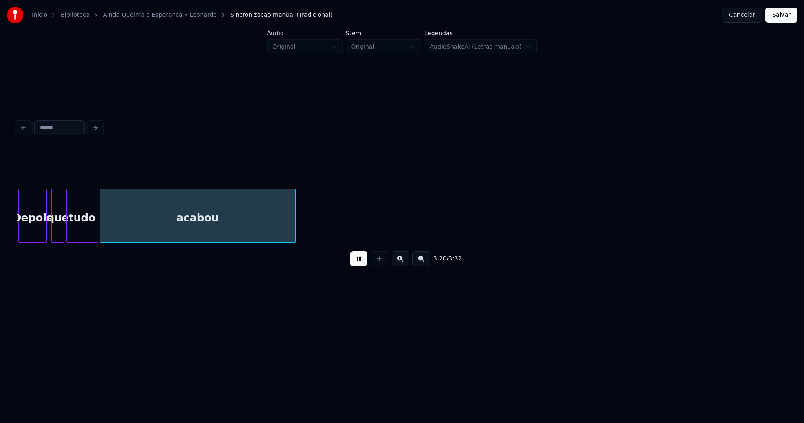
click at [786, 13] on button "Salvar" at bounding box center [782, 15] width 32 height 15
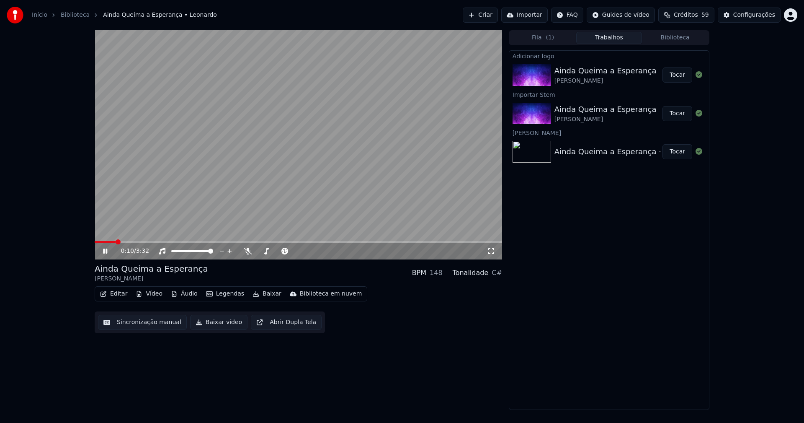
click at [492, 252] on icon at bounding box center [491, 251] width 8 height 7
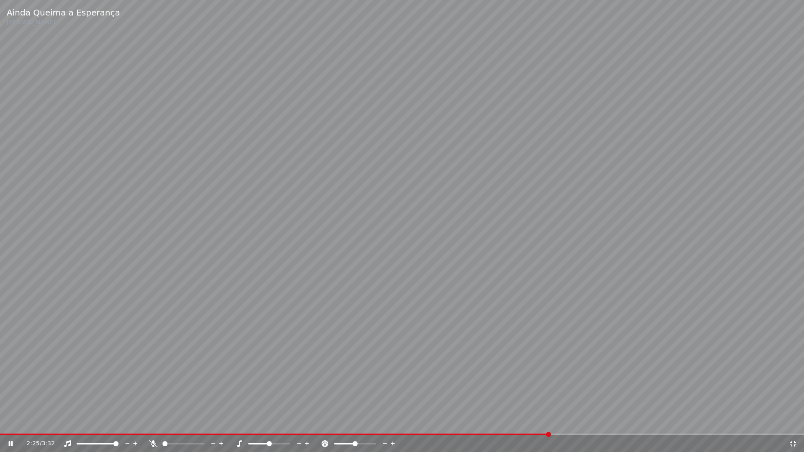
click at [796, 422] on icon at bounding box center [793, 444] width 8 height 7
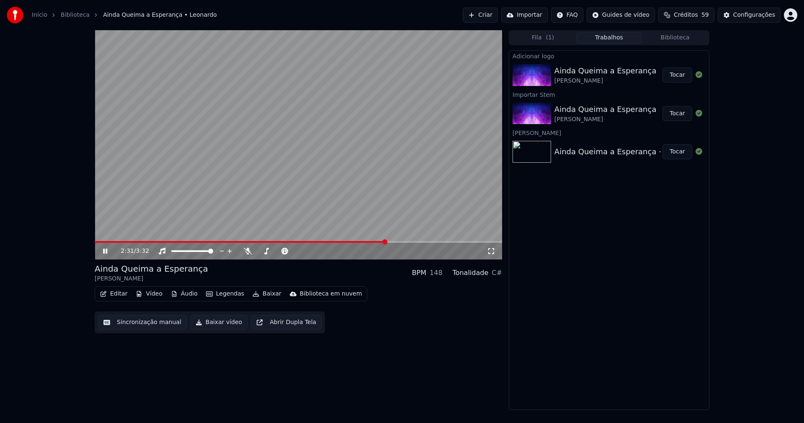
click at [104, 250] on icon at bounding box center [105, 250] width 4 height 5
click at [213, 326] on button "Baixar vídeo" at bounding box center [218, 322] width 57 height 15
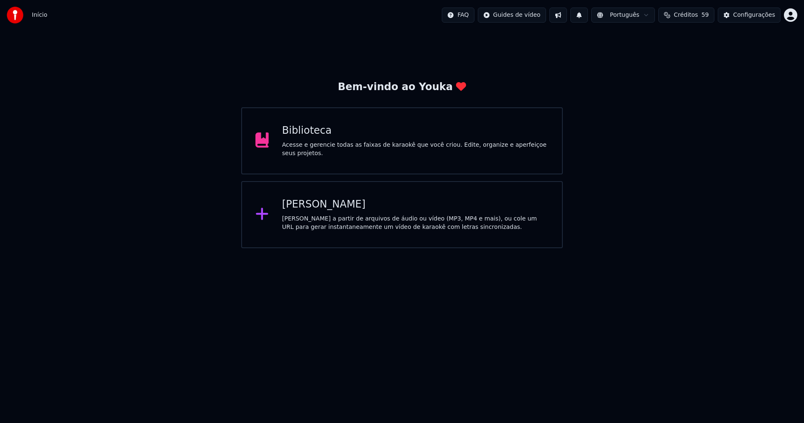
click at [300, 136] on div "Biblioteca" at bounding box center [415, 130] width 267 height 13
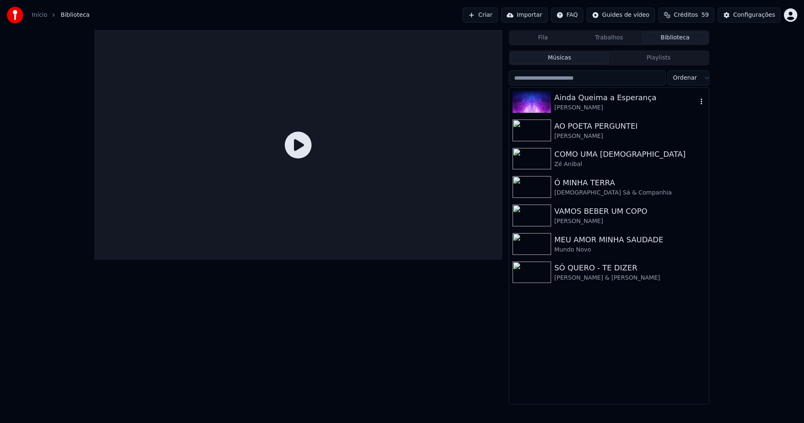
click at [588, 101] on div "Ainda Queima a Esperança" at bounding box center [626, 98] width 143 height 12
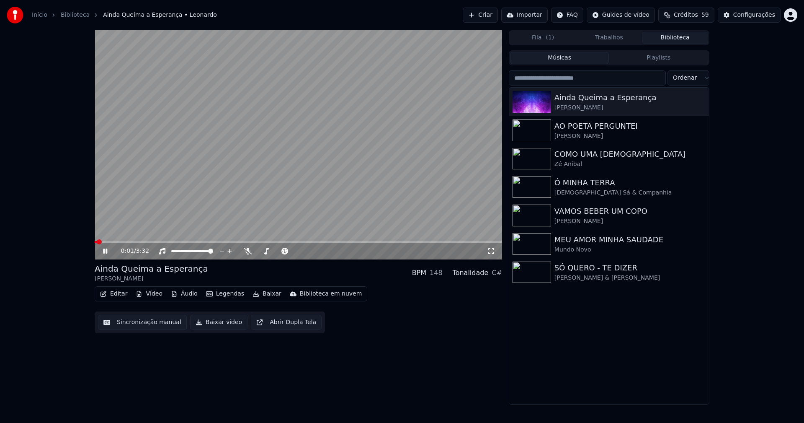
click at [105, 249] on icon at bounding box center [111, 251] width 20 height 7
click at [111, 289] on button "Editar" at bounding box center [114, 294] width 34 height 12
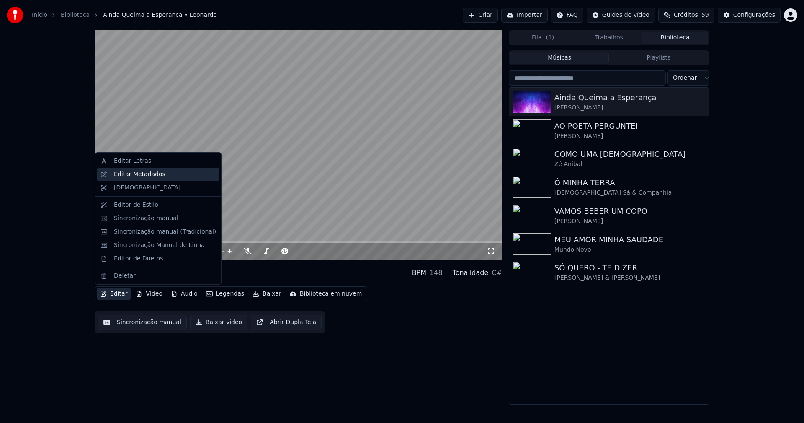
click at [134, 176] on div "Editar Metadados" at bounding box center [140, 174] width 52 height 8
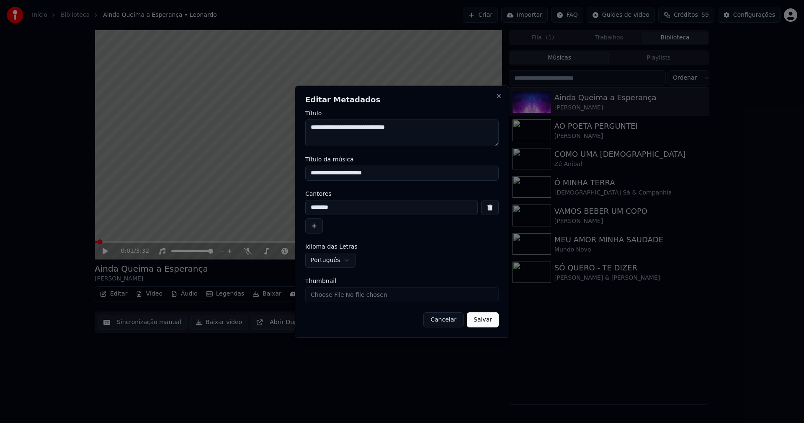
drag, startPoint x: 406, startPoint y: 172, endPoint x: 222, endPoint y: 169, distance: 183.9
click at [222, 169] on body "**********" at bounding box center [402, 211] width 804 height 423
type input "**********"
click at [338, 294] on input "Thumbnail" at bounding box center [402, 294] width 194 height 15
type input "**********"
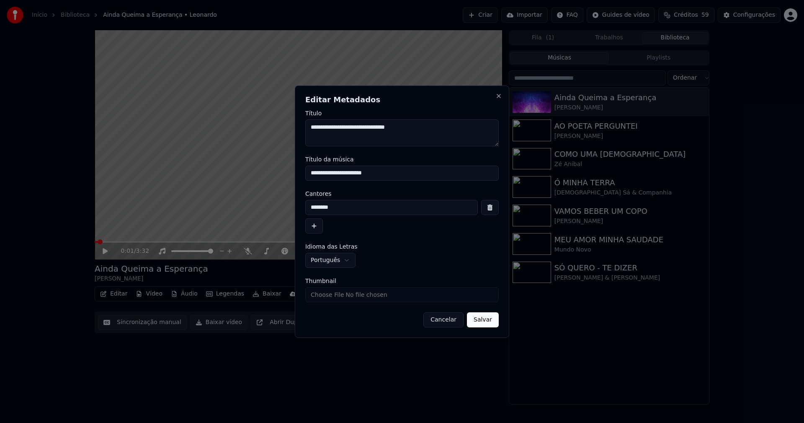
click at [486, 320] on button "Salvar" at bounding box center [483, 319] width 32 height 15
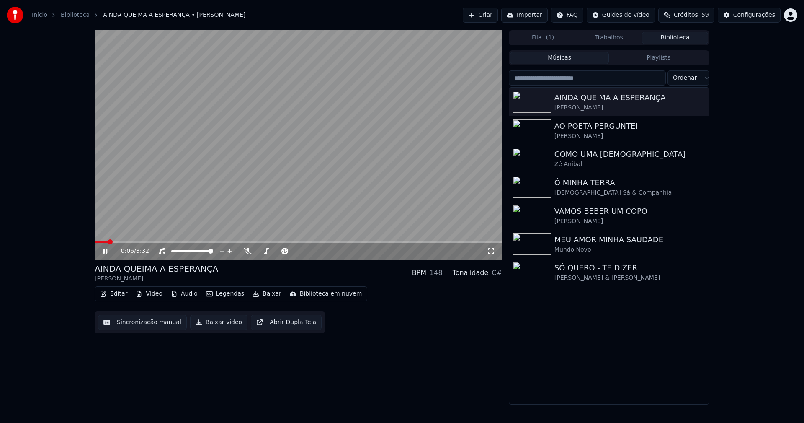
click at [96, 242] on span at bounding box center [101, 242] width 13 height 2
click at [106, 253] on icon at bounding box center [105, 250] width 4 height 5
click at [225, 321] on button "Baixar vídeo" at bounding box center [218, 322] width 57 height 15
